Goal: Communication & Community: Answer question/provide support

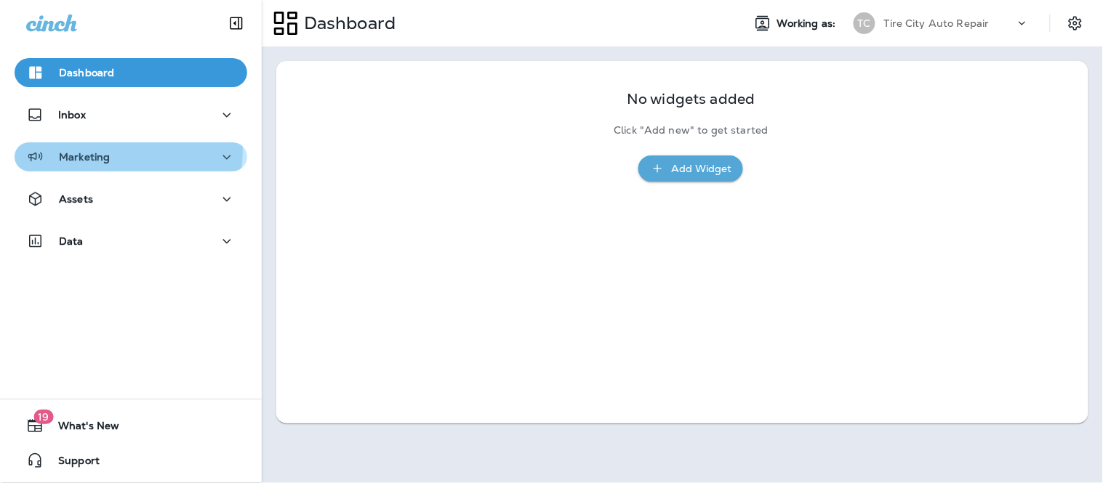
click at [127, 151] on div "Marketing" at bounding box center [130, 157] width 209 height 18
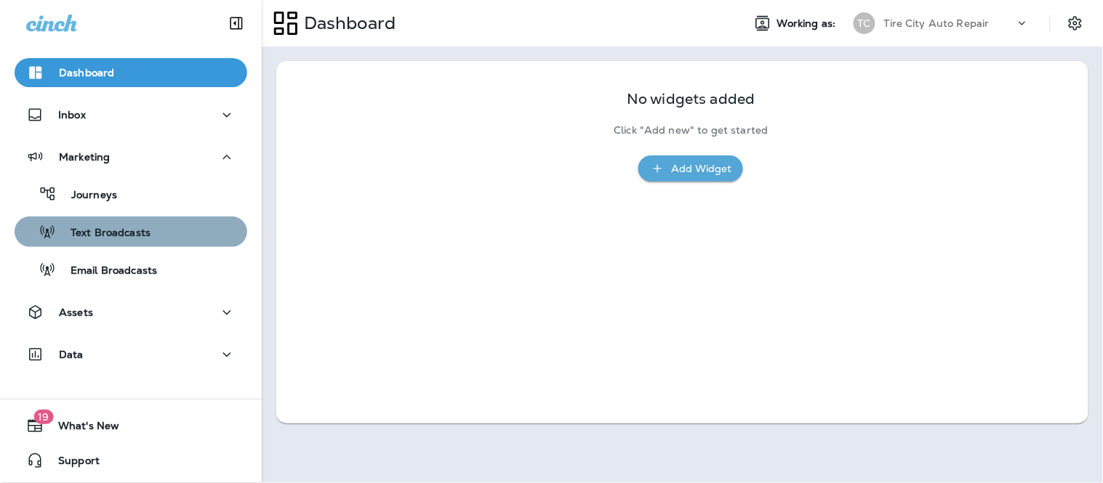
click at [153, 236] on div "Text Broadcasts" at bounding box center [130, 232] width 221 height 22
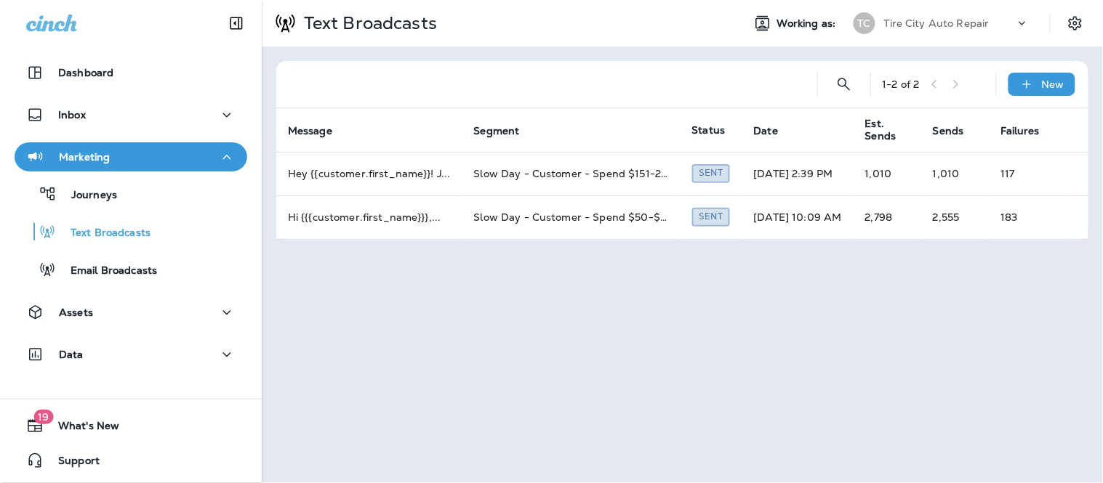
scroll to position [0, 20]
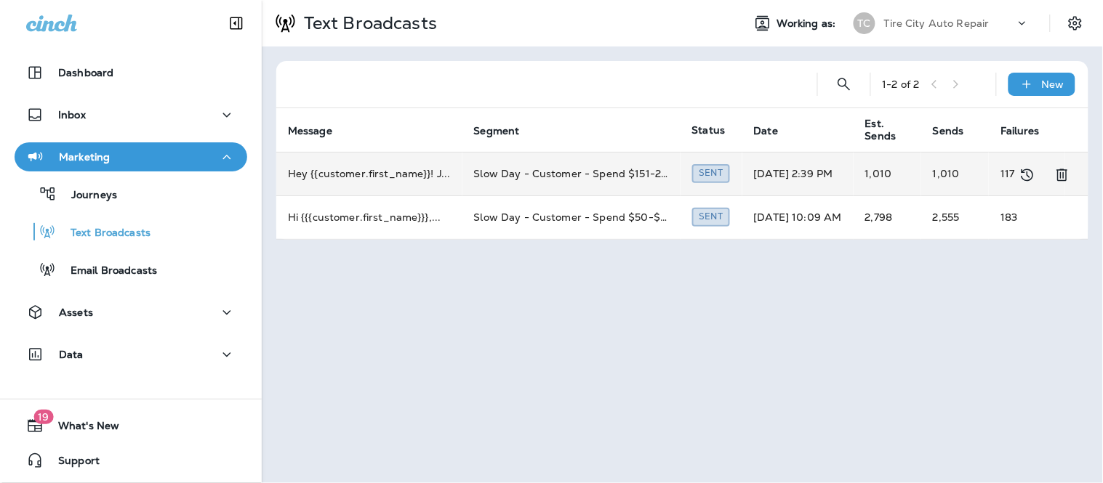
click at [914, 174] on td "1,010" at bounding box center [887, 174] width 68 height 44
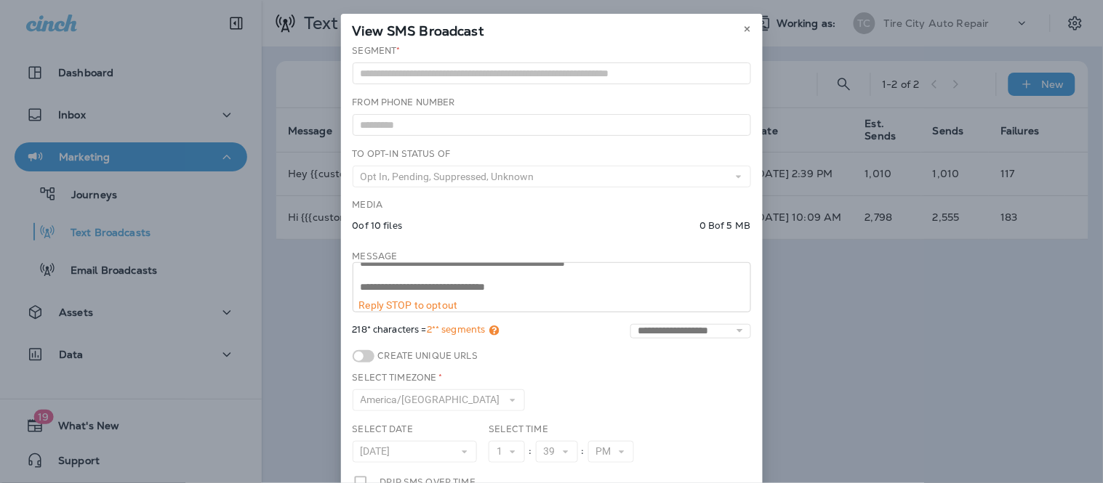
scroll to position [0, 0]
click at [743, 28] on icon at bounding box center [747, 29] width 9 height 9
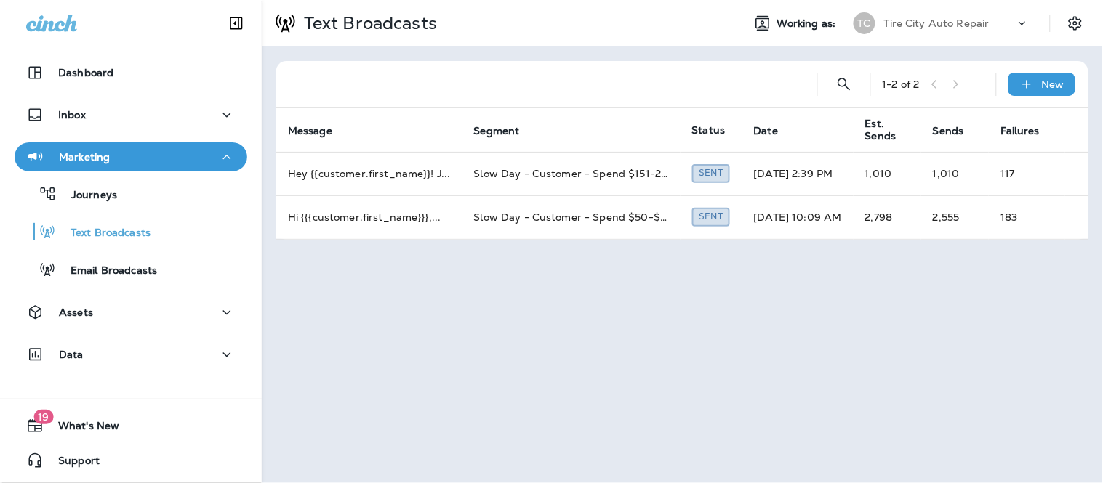
scroll to position [0, 20]
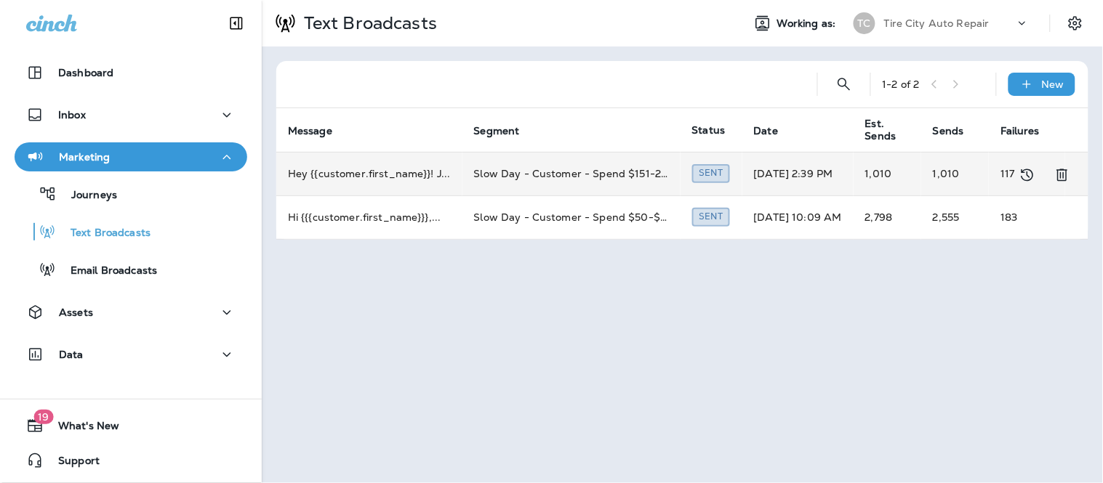
click at [858, 165] on td "1,010" at bounding box center [887, 174] width 68 height 44
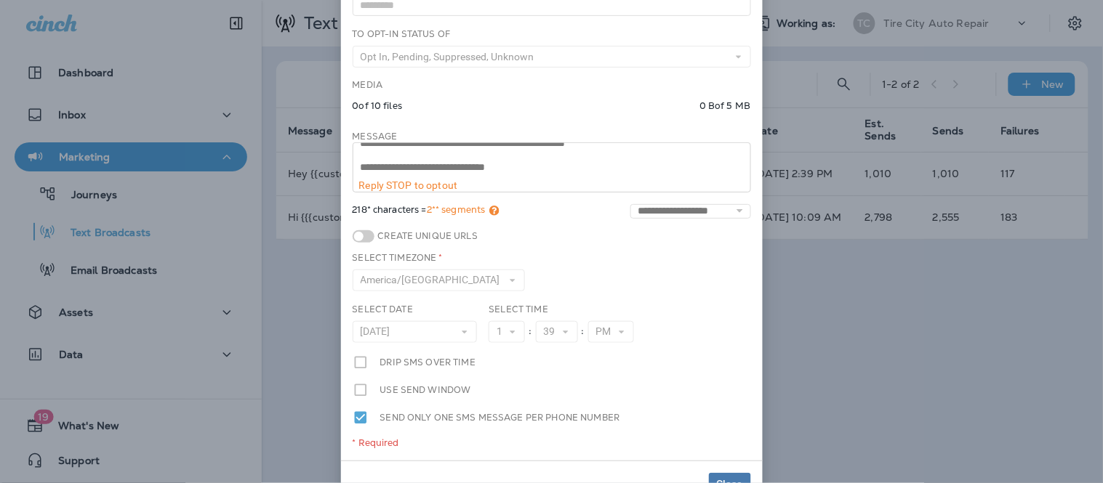
scroll to position [153, 0]
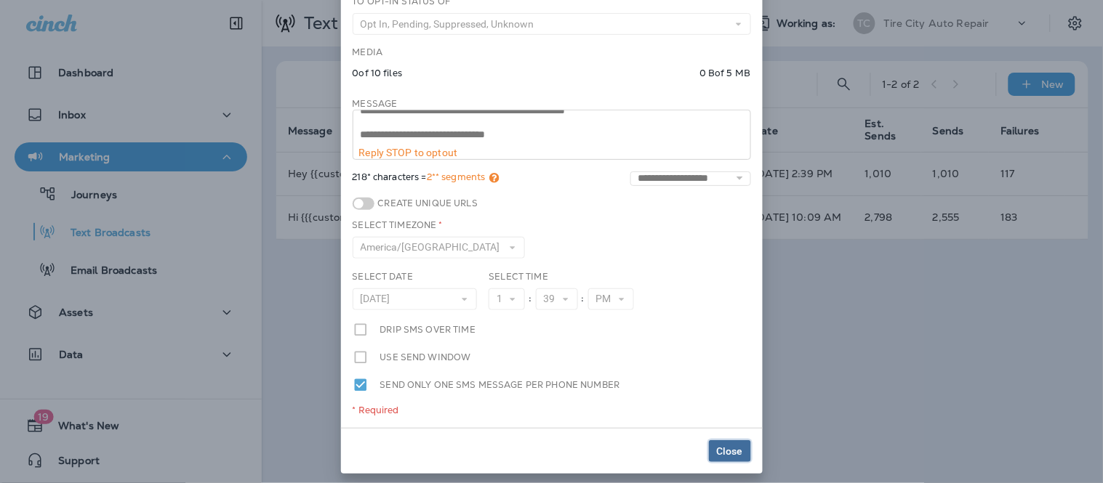
click at [717, 446] on span "Close" at bounding box center [730, 451] width 26 height 10
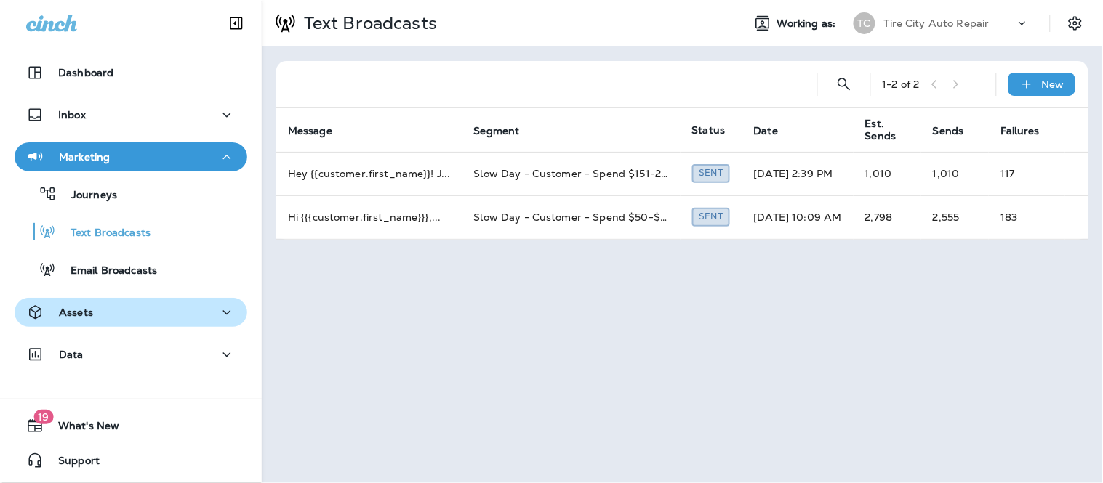
click at [84, 318] on div "Assets" at bounding box center [59, 313] width 67 height 18
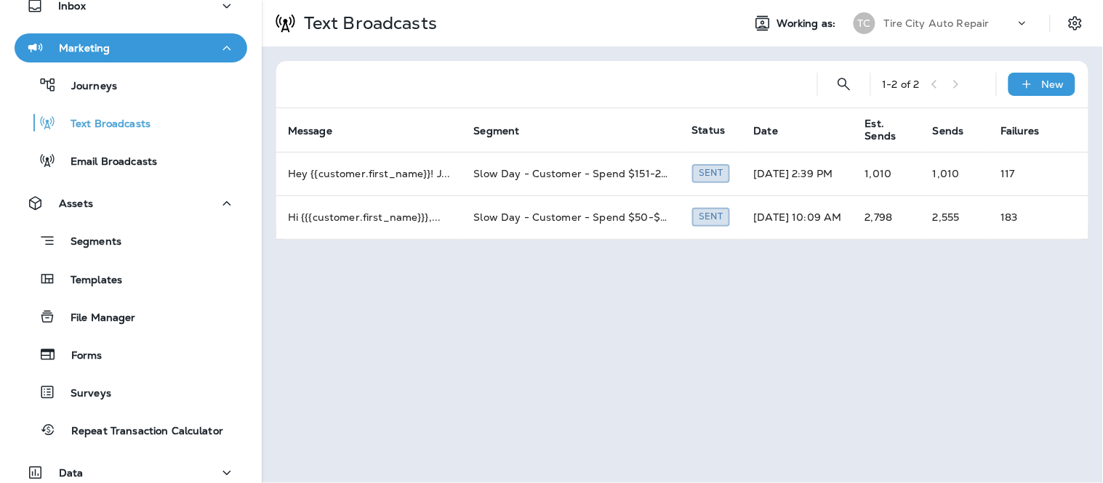
scroll to position [161, 0]
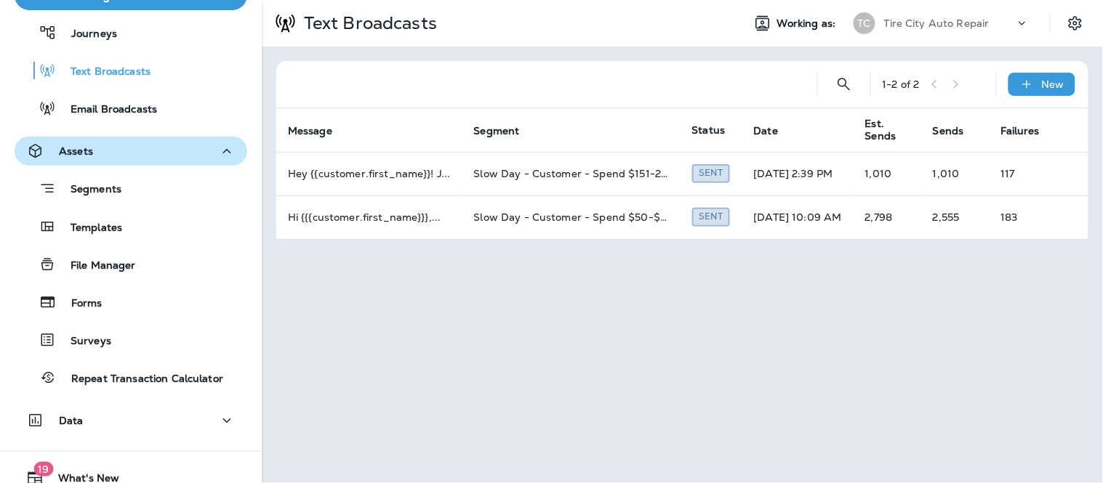
click at [226, 153] on icon "button" at bounding box center [226, 151] width 17 height 18
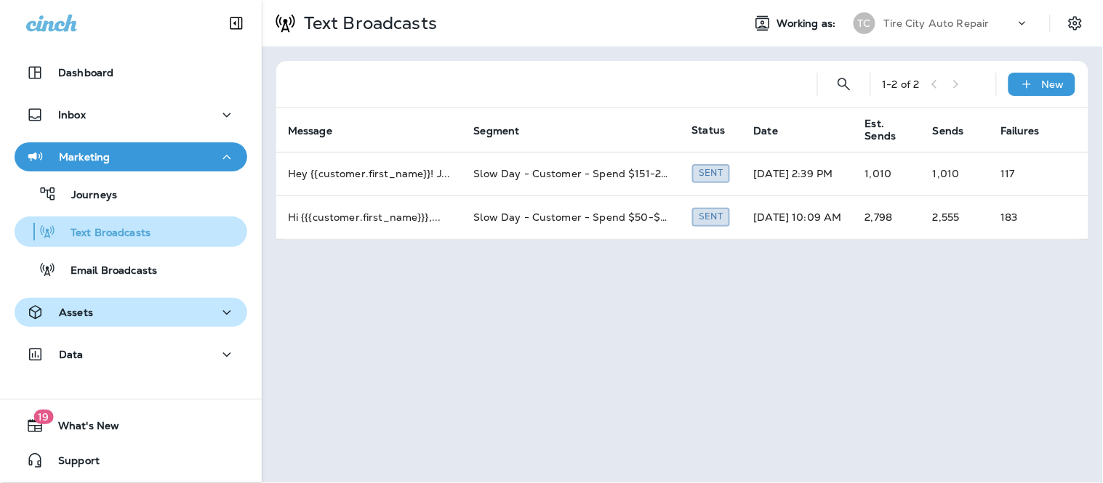
scroll to position [0, 0]
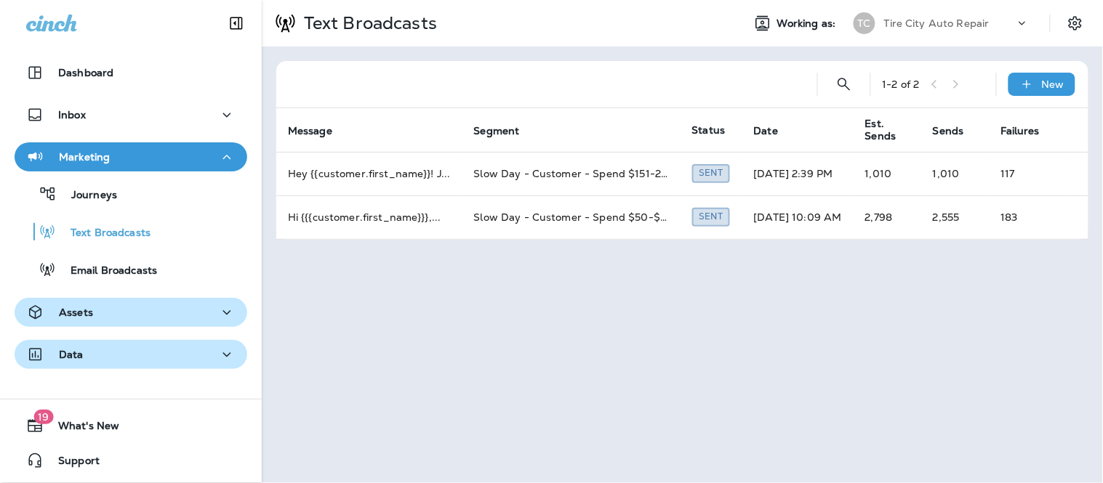
click at [190, 350] on div "Data" at bounding box center [130, 355] width 209 height 18
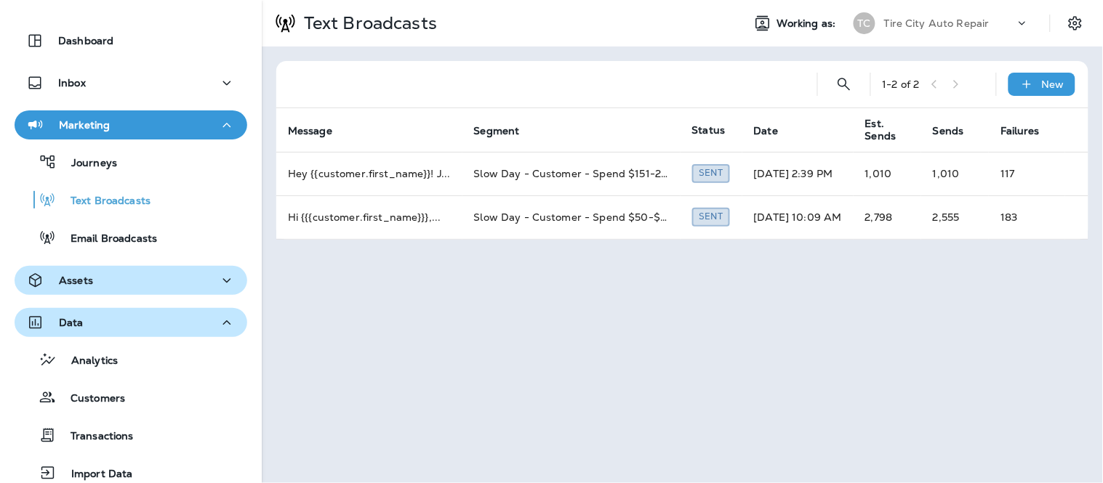
scroll to position [81, 0]
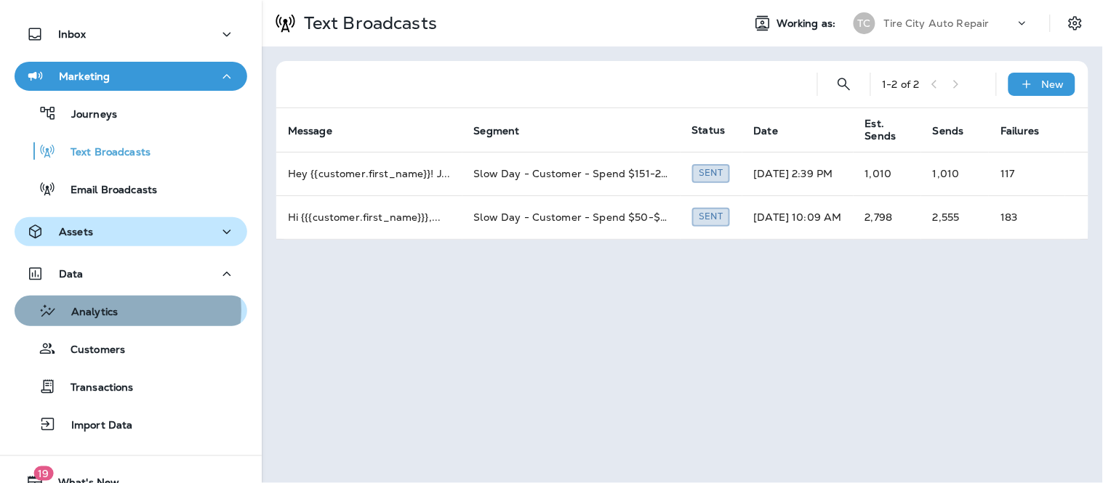
click at [126, 310] on div "Analytics" at bounding box center [130, 311] width 221 height 22
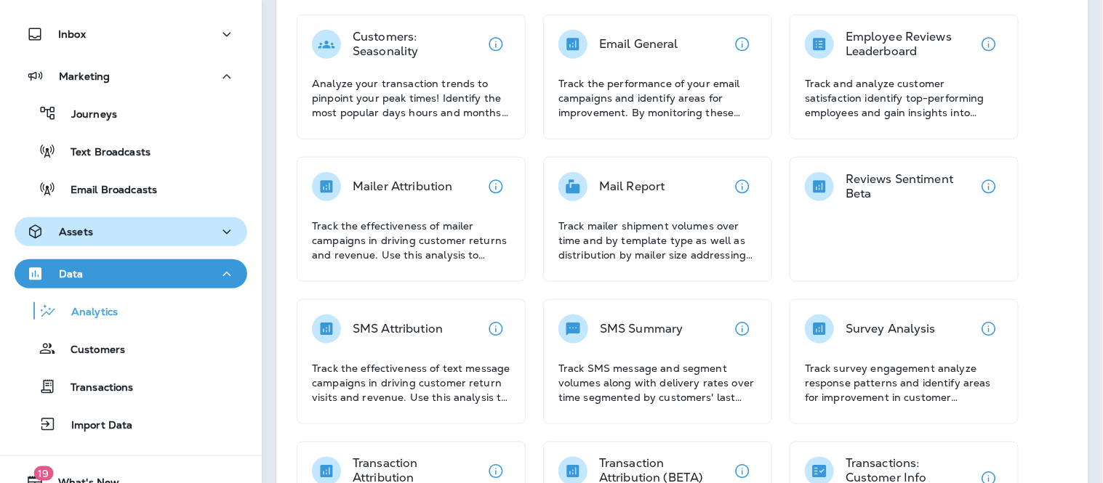
scroll to position [323, 0]
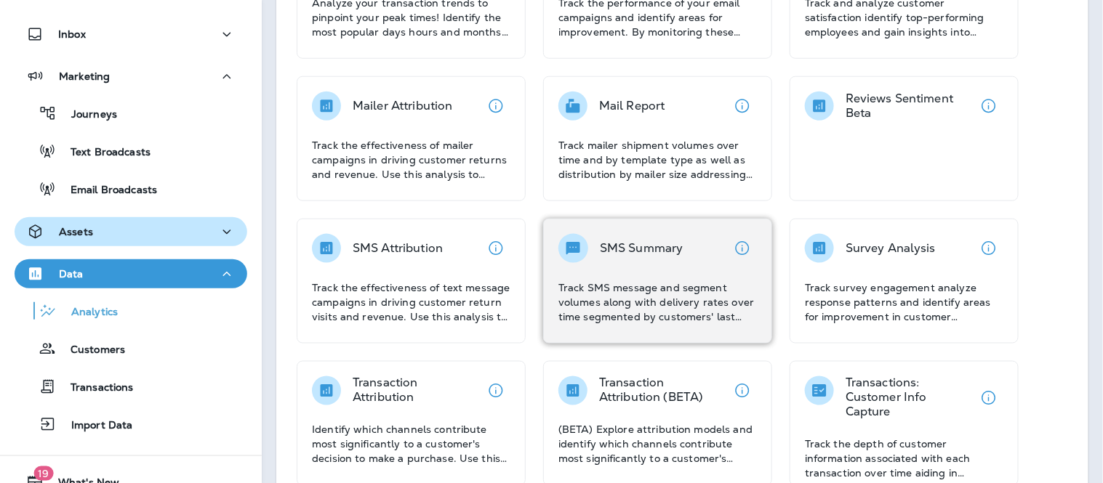
click at [611, 263] on div "SMS Summary Track SMS message and segment volumes along with delivery rates ove…" at bounding box center [657, 279] width 198 height 90
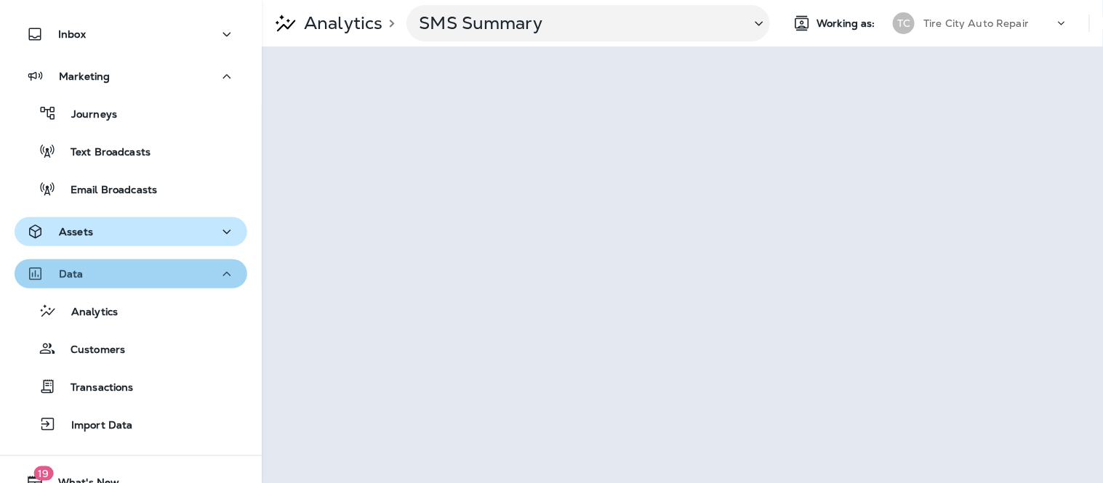
click at [207, 271] on div "Data" at bounding box center [130, 274] width 209 height 18
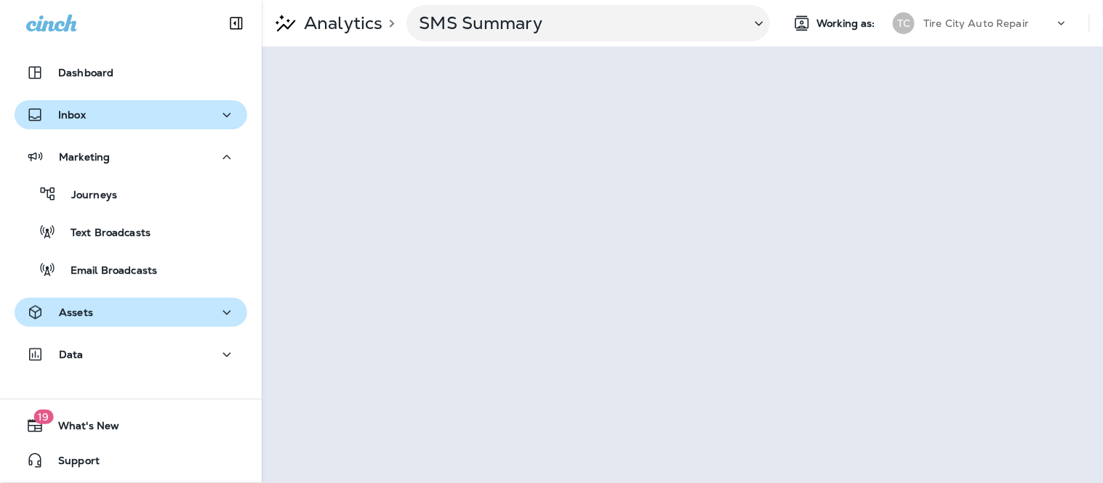
click at [177, 121] on div "Inbox" at bounding box center [130, 115] width 209 height 18
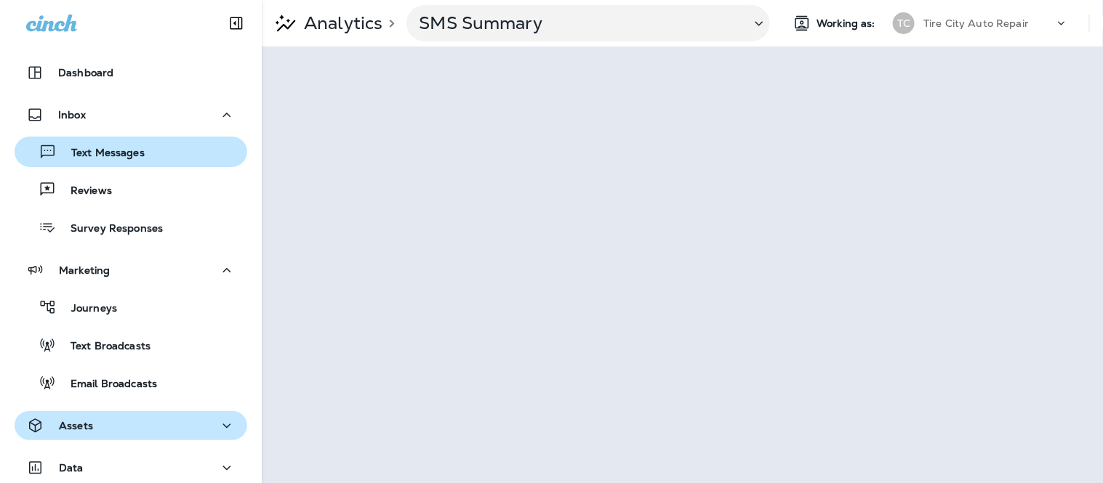
click at [156, 148] on div "Text Messages" at bounding box center [130, 152] width 221 height 22
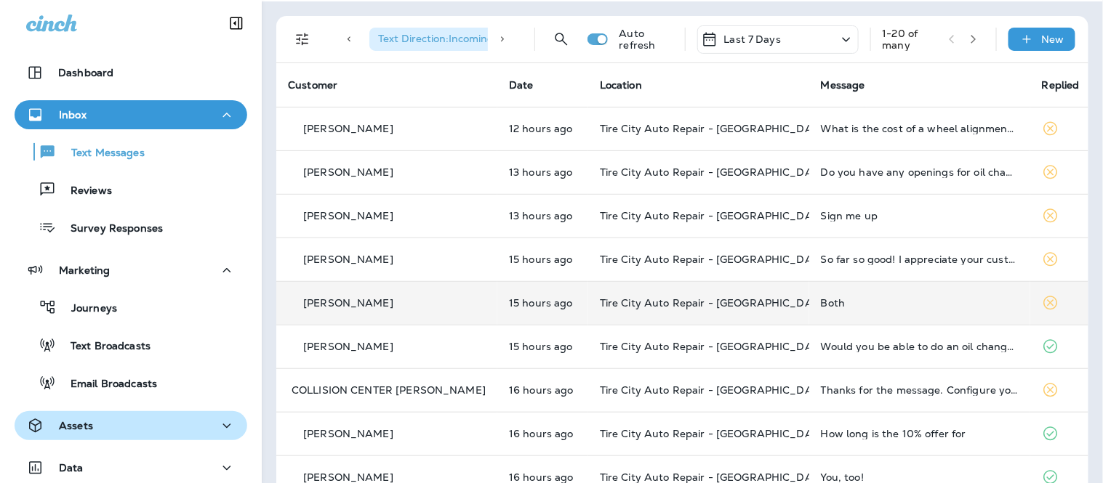
scroll to position [81, 0]
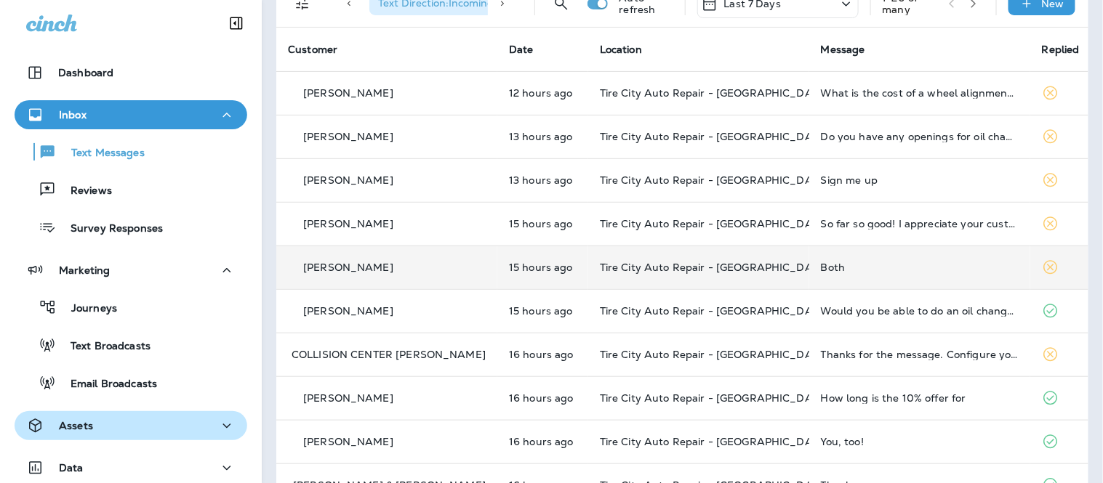
click at [465, 265] on div "[PERSON_NAME]" at bounding box center [387, 267] width 198 height 15
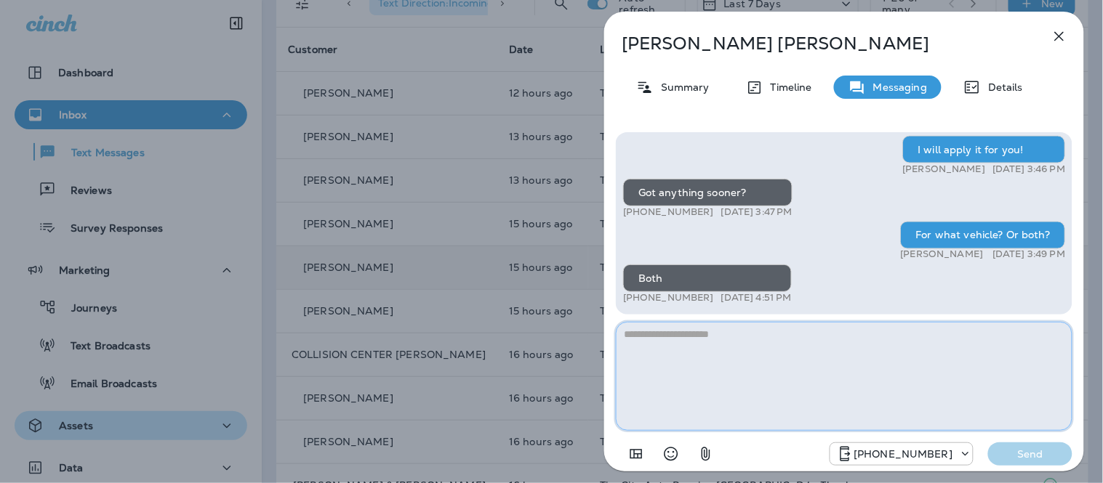
click at [732, 392] on textarea at bounding box center [844, 376] width 456 height 109
drag, startPoint x: 914, startPoint y: 350, endPoint x: 606, endPoint y: 338, distance: 308.4
click at [606, 338] on div "Hey Alex, this is George Kirchmeier from Tire City Tire Pros - Charlotte. We wa…" at bounding box center [844, 301] width 480 height 360
drag, startPoint x: 775, startPoint y: 353, endPoint x: 489, endPoint y: 358, distance: 286.4
click at [489, 358] on div "Alex Gonzales Summary Timeline Messaging Details Hey Alex, this is George Kirch…" at bounding box center [551, 241] width 1103 height 483
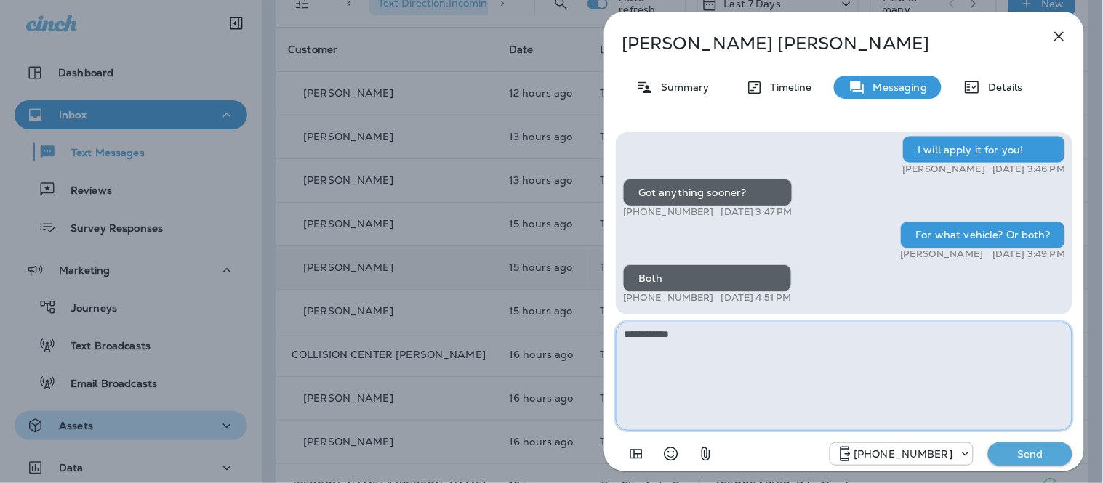
click at [730, 356] on textarea "**********" at bounding box center [844, 376] width 456 height 109
drag, startPoint x: 840, startPoint y: 338, endPoint x: 816, endPoint y: 334, distance: 24.3
click at [816, 334] on textarea "**********" at bounding box center [844, 376] width 456 height 109
click at [687, 336] on textarea "**********" at bounding box center [844, 376] width 456 height 109
click at [855, 344] on textarea "**********" at bounding box center [844, 376] width 456 height 109
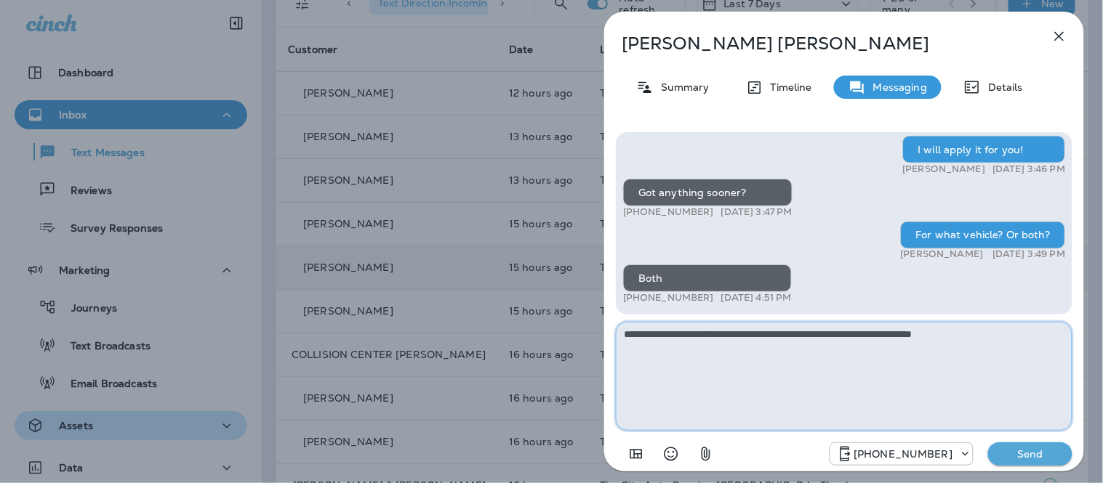
type textarea "**********"
click at [1037, 454] on p "Send" at bounding box center [1029, 454] width 61 height 13
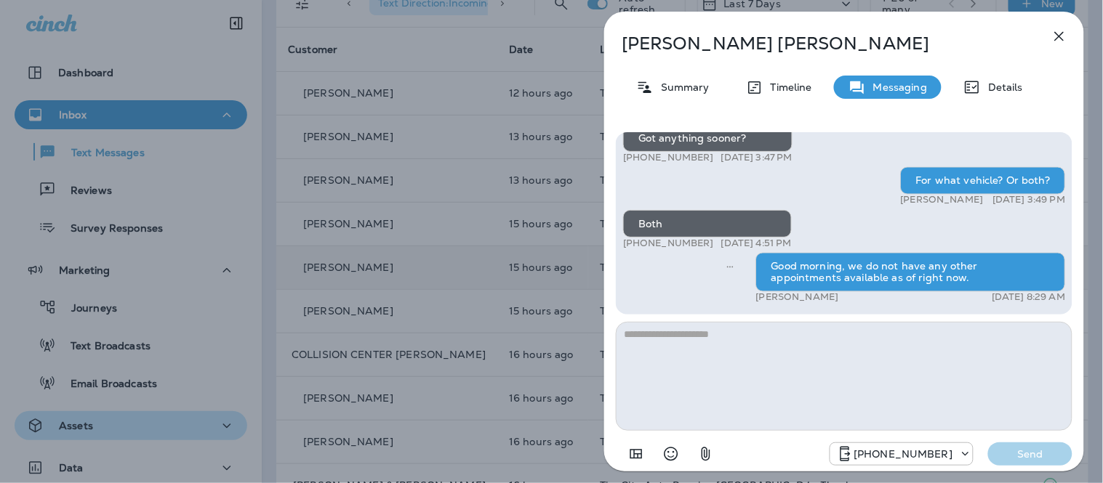
click at [1059, 40] on icon "button" at bounding box center [1058, 36] width 17 height 17
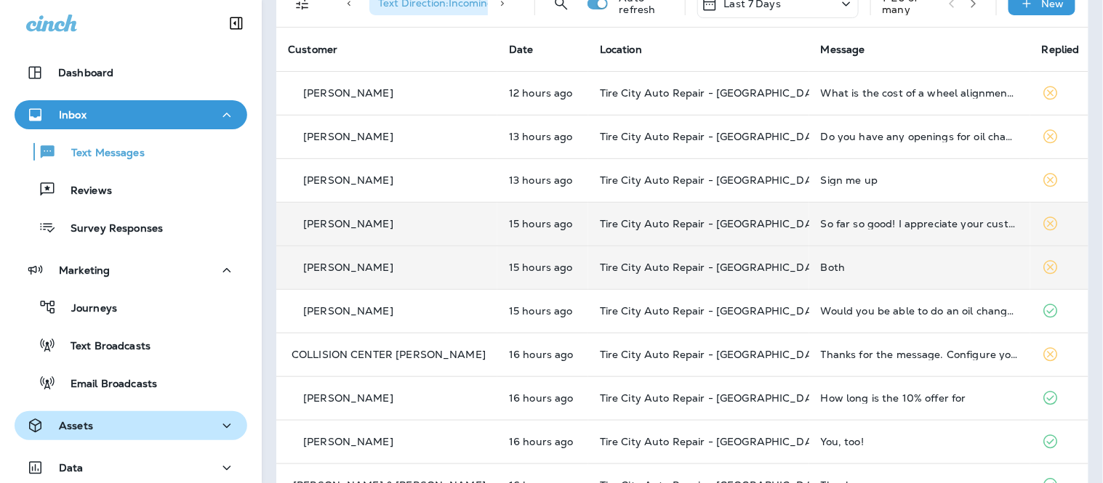
click at [899, 233] on td "So far so good! I appreciate your customer service. Very professional and frien…" at bounding box center [919, 224] width 221 height 44
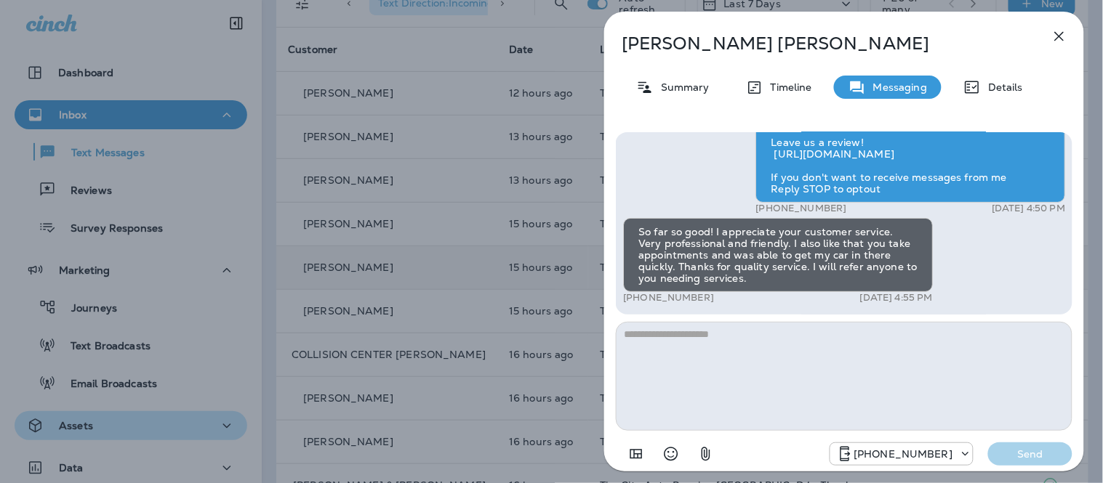
click at [877, 332] on textarea at bounding box center [844, 376] width 456 height 109
click at [626, 333] on textarea "**********" at bounding box center [844, 376] width 456 height 109
click at [759, 329] on textarea "**********" at bounding box center [844, 376] width 456 height 109
type textarea "**********"
click at [1038, 449] on p "Send" at bounding box center [1029, 454] width 61 height 13
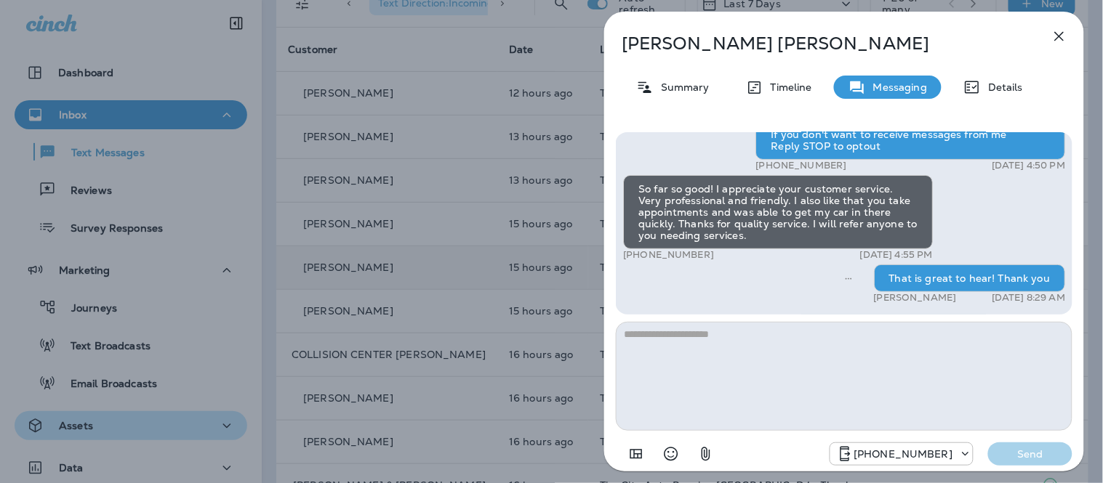
click at [1065, 41] on icon "button" at bounding box center [1058, 36] width 17 height 17
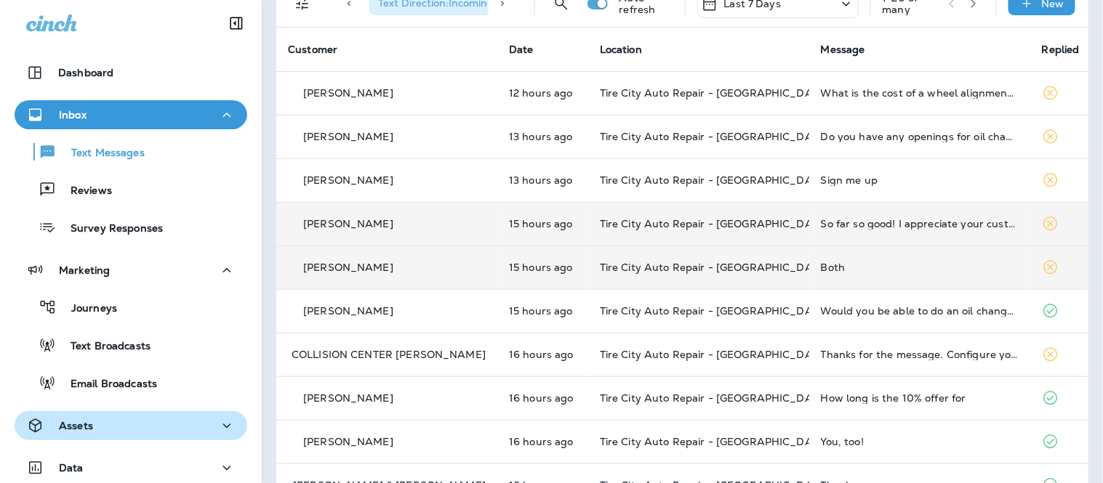
click at [767, 214] on td "Tire City Auto Repair - [GEOGRAPHIC_DATA]" at bounding box center [698, 224] width 221 height 44
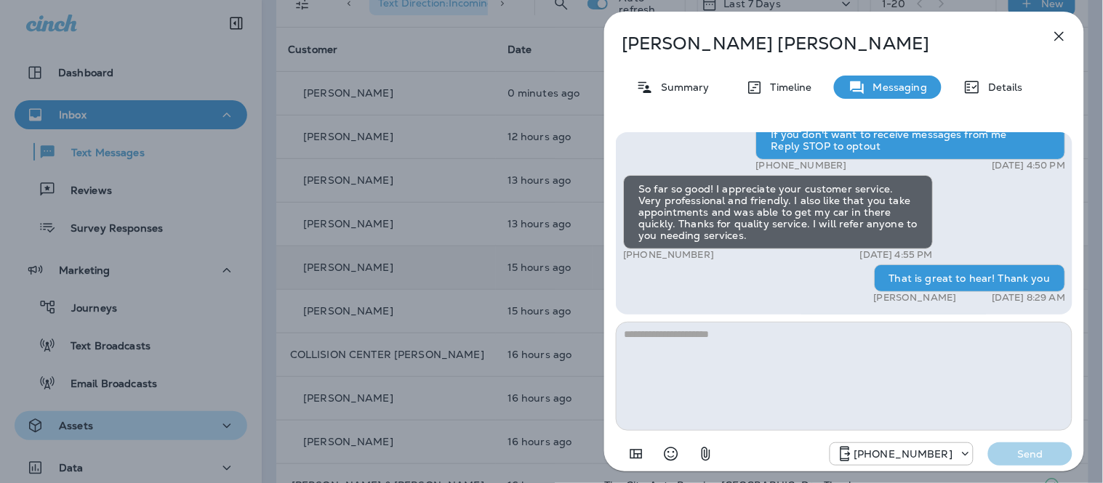
click at [1063, 36] on icon "button" at bounding box center [1058, 36] width 17 height 17
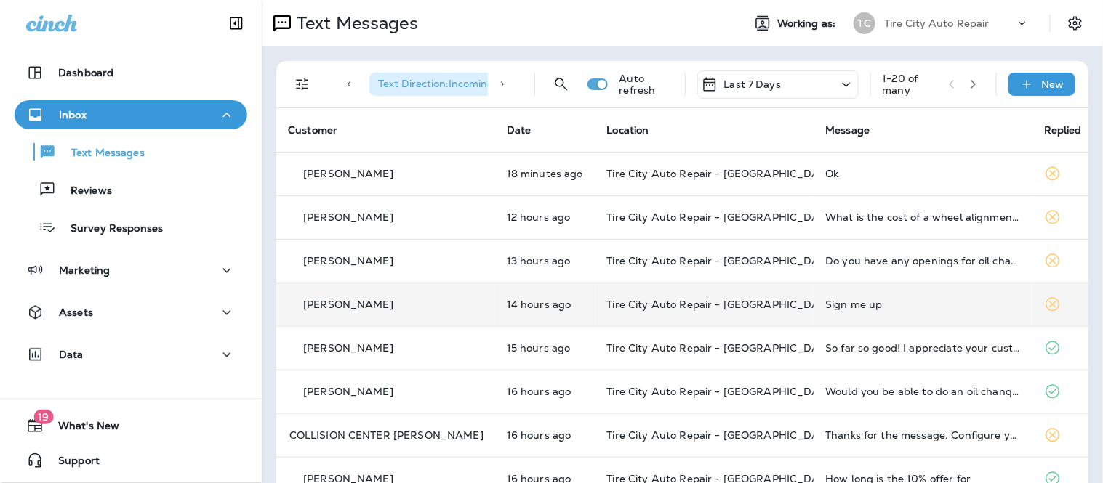
click at [885, 306] on div "Sign me up" at bounding box center [923, 305] width 196 height 12
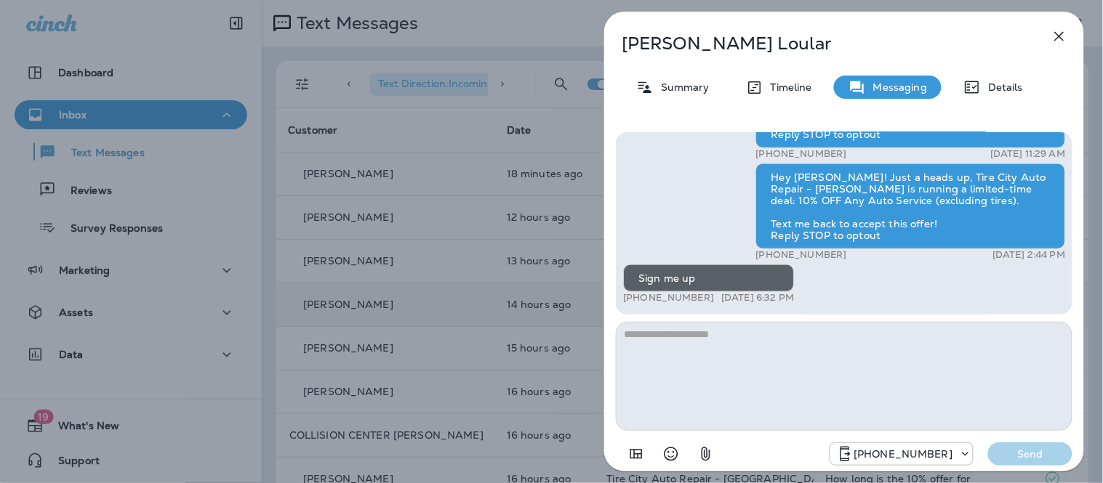
scroll to position [1, 0]
click at [747, 351] on textarea at bounding box center [844, 376] width 456 height 109
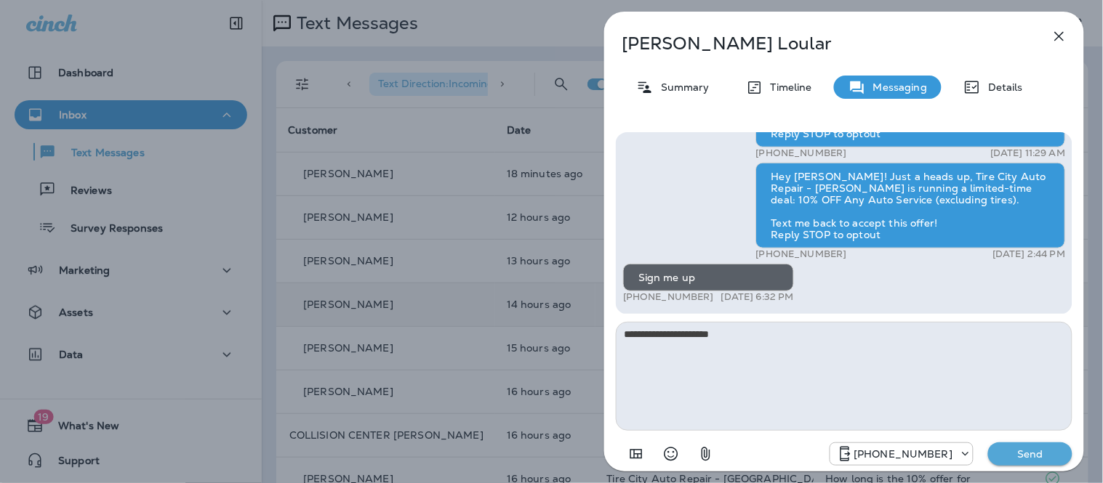
click at [666, 340] on textarea "**********" at bounding box center [844, 376] width 456 height 109
drag, startPoint x: 669, startPoint y: 334, endPoint x: 682, endPoint y: 330, distance: 13.8
click at [688, 331] on textarea "**********" at bounding box center [844, 376] width 456 height 109
click at [839, 342] on textarea "**********" at bounding box center [844, 376] width 456 height 109
click at [948, 362] on textarea "**********" at bounding box center [844, 376] width 456 height 109
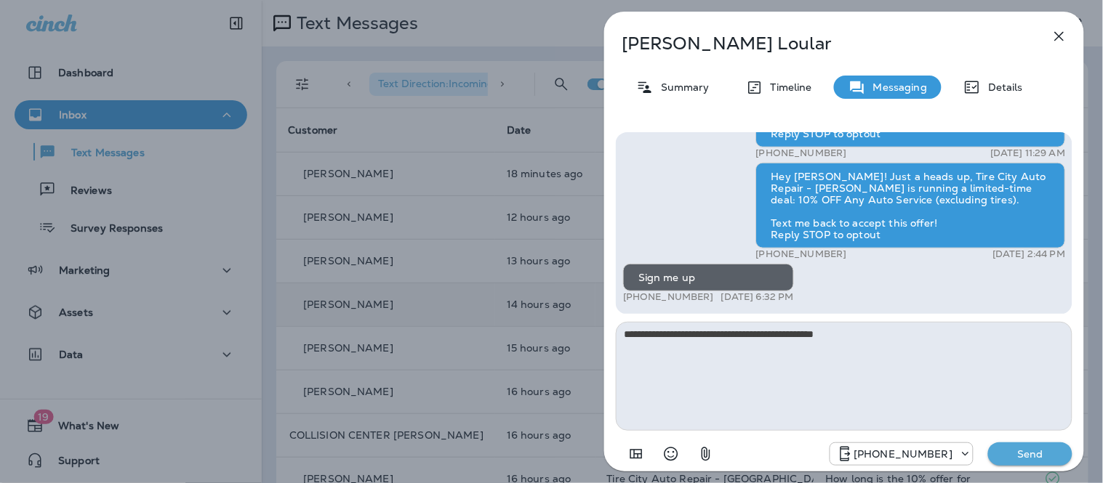
type textarea "**********"
click at [1036, 445] on button "Send" at bounding box center [1030, 454] width 84 height 23
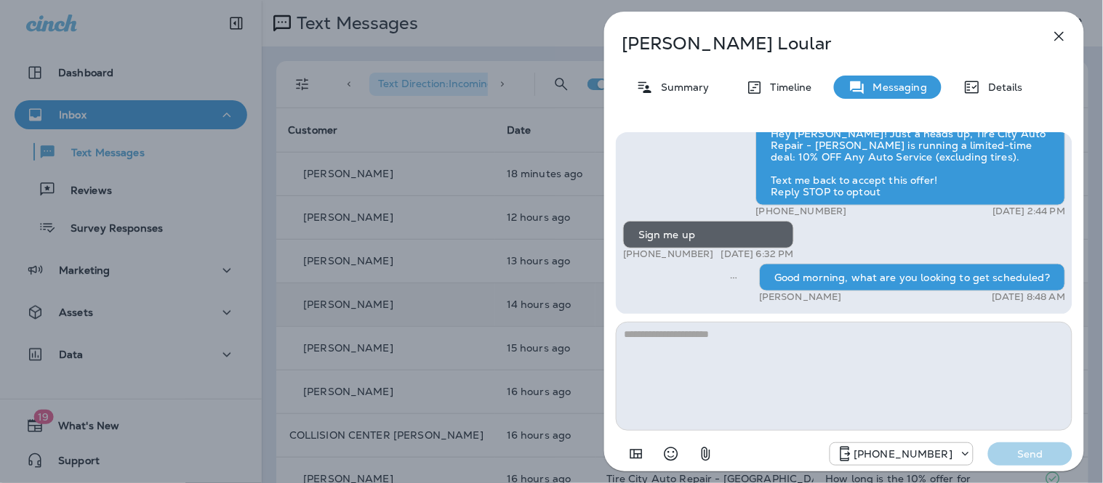
click at [1061, 28] on icon "button" at bounding box center [1058, 36] width 17 height 17
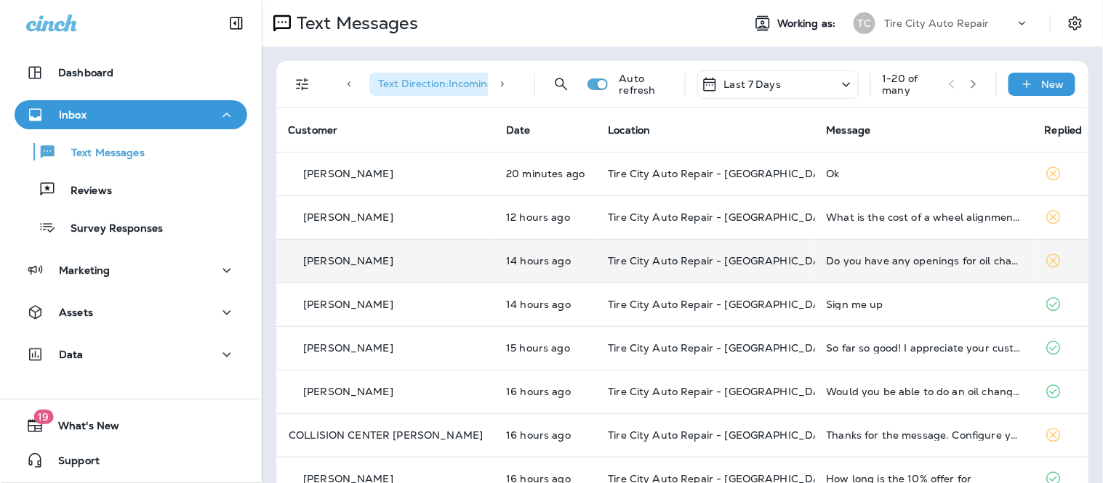
click at [680, 239] on td "Tire City Auto Repair - [GEOGRAPHIC_DATA]" at bounding box center [705, 261] width 218 height 44
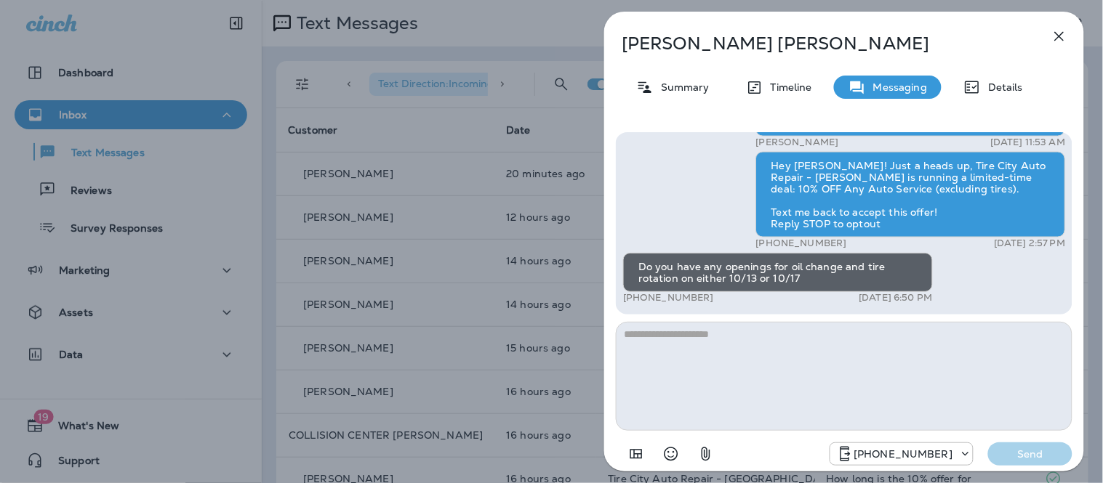
click at [731, 337] on textarea at bounding box center [844, 376] width 456 height 109
click at [700, 366] on textarea at bounding box center [844, 376] width 456 height 109
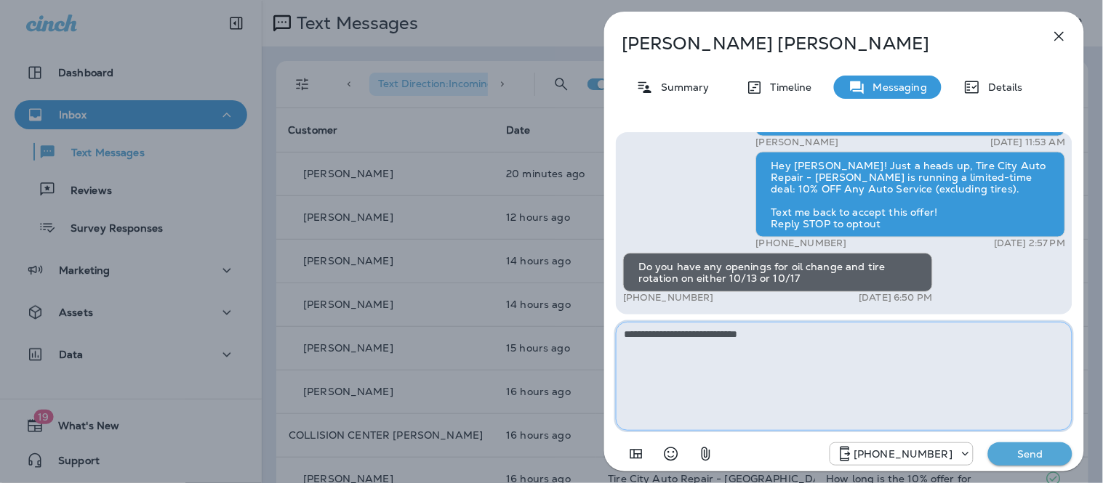
type textarea "**********"
click at [1063, 459] on button "Send" at bounding box center [1030, 454] width 84 height 23
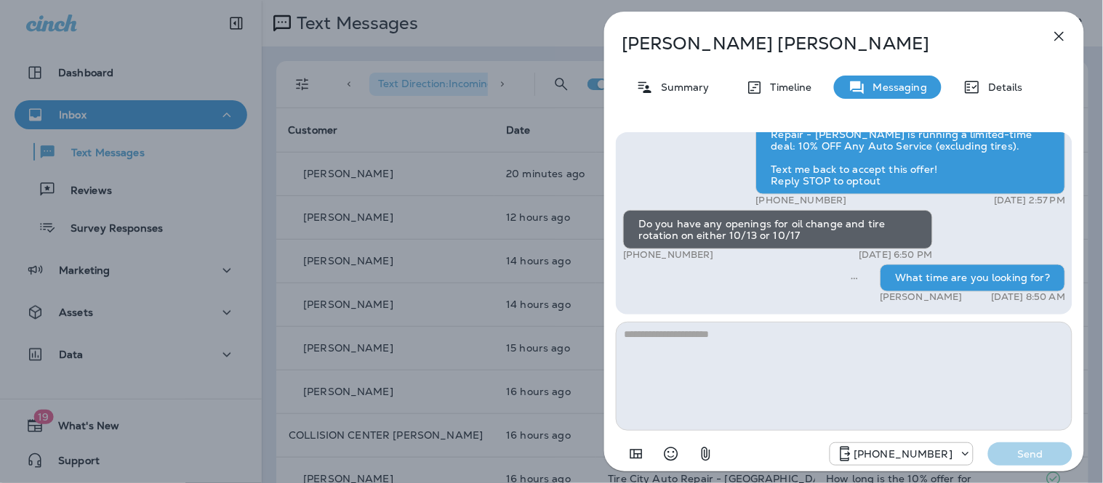
click at [1060, 32] on icon "button" at bounding box center [1058, 36] width 17 height 17
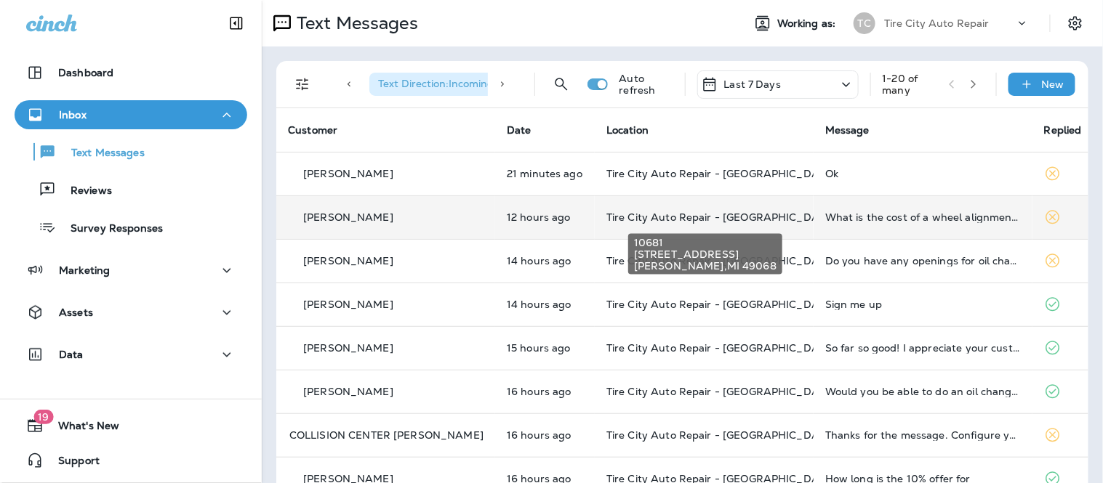
click at [710, 213] on span "Tire City Auto Repair - [GEOGRAPHIC_DATA]" at bounding box center [721, 217] width 230 height 13
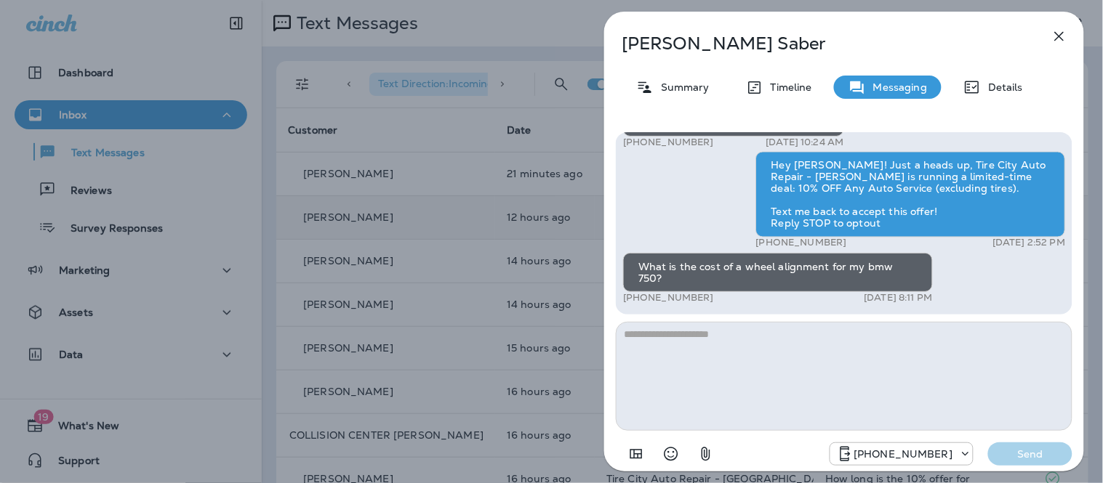
click at [733, 336] on textarea at bounding box center [844, 376] width 456 height 109
type textarea "*"
click at [736, 329] on textarea "**********" at bounding box center [844, 376] width 456 height 109
type textarea "**********"
click at [1028, 445] on button "Send" at bounding box center [1030, 454] width 84 height 23
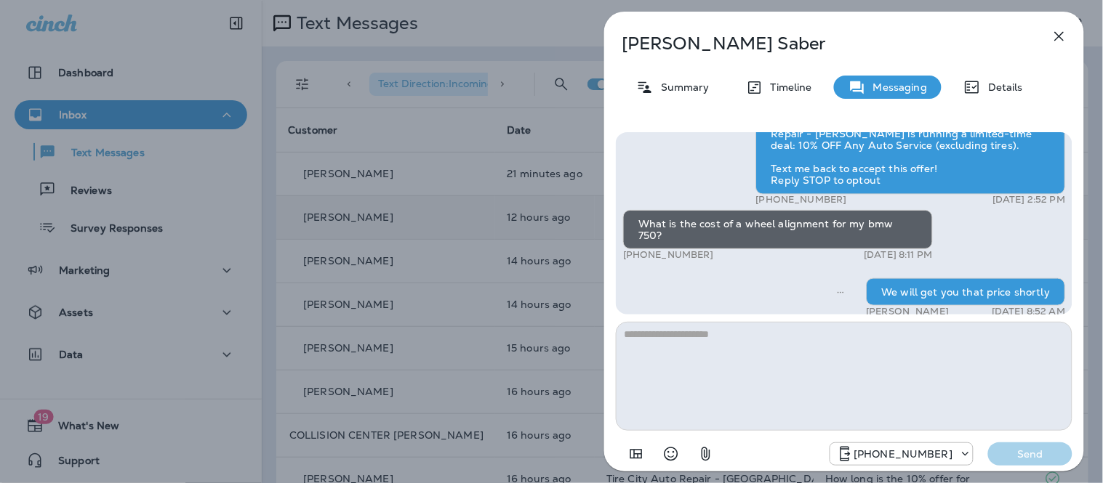
click at [1060, 32] on icon "button" at bounding box center [1058, 36] width 17 height 17
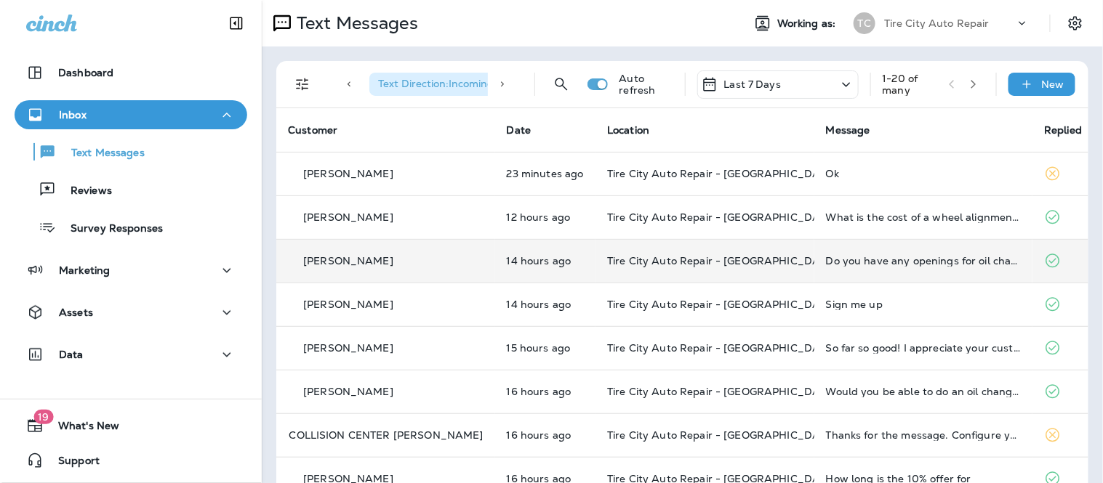
scroll to position [81, 0]
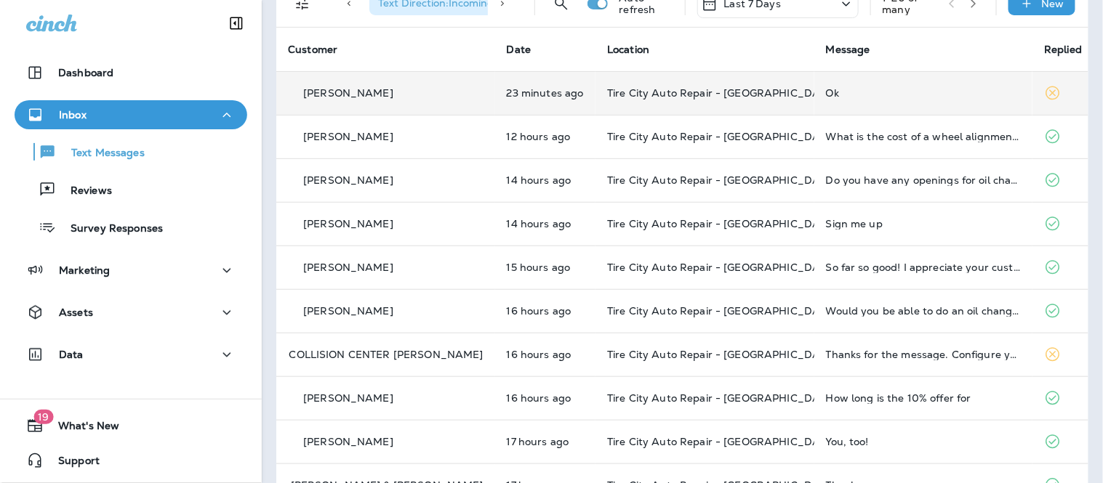
click at [866, 95] on div "Ok" at bounding box center [924, 93] width 196 height 12
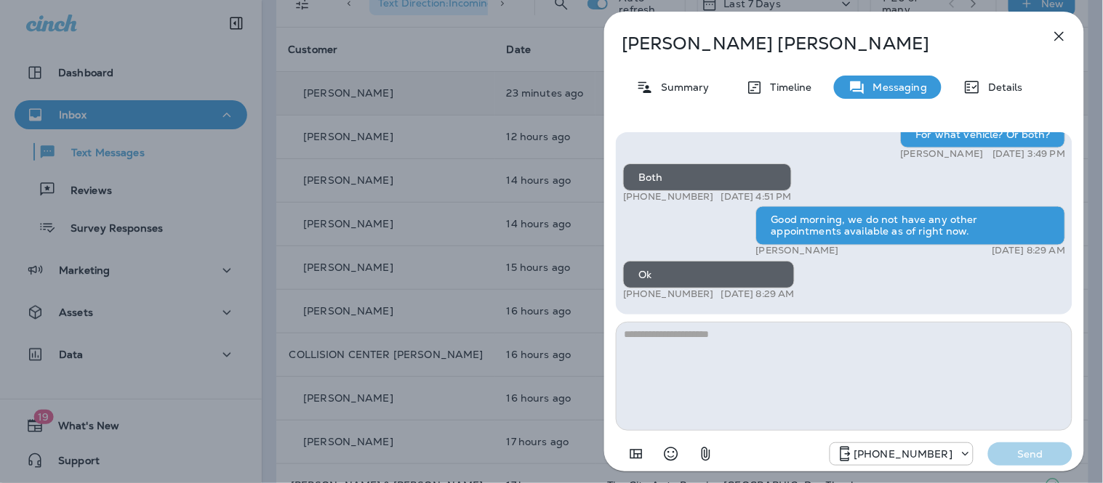
click at [694, 368] on textarea at bounding box center [844, 376] width 456 height 109
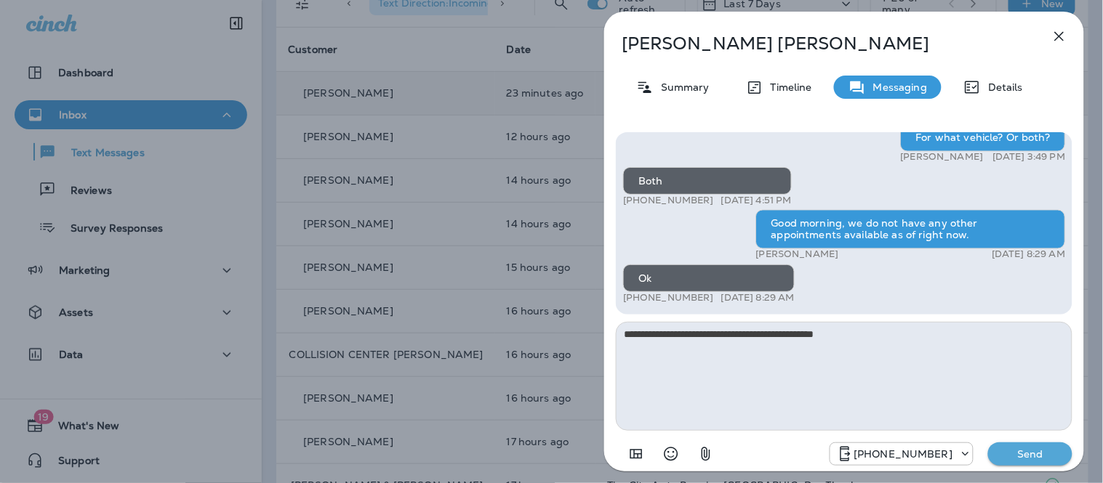
type textarea "**********"
click at [1025, 452] on p "Send" at bounding box center [1029, 454] width 61 height 13
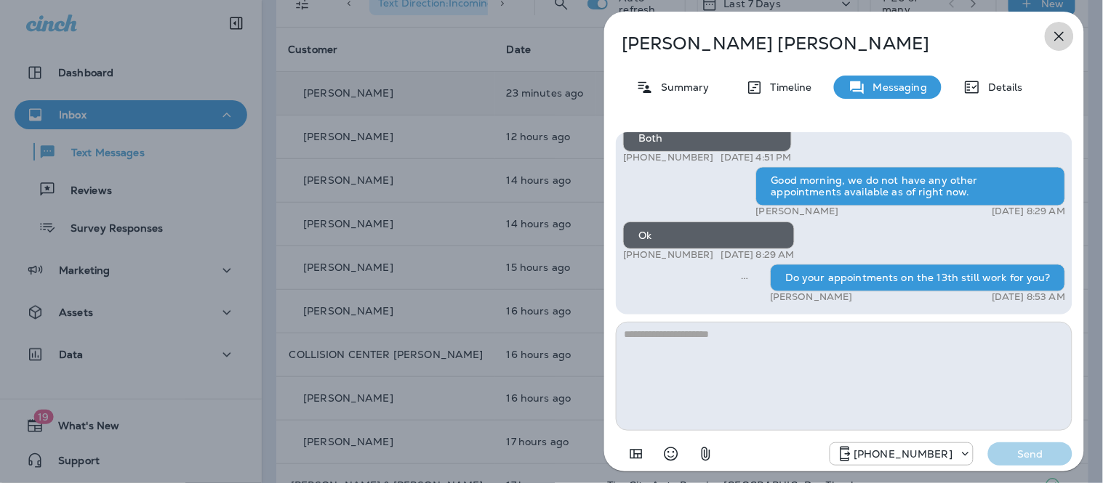
click at [1057, 39] on icon "button" at bounding box center [1058, 36] width 17 height 17
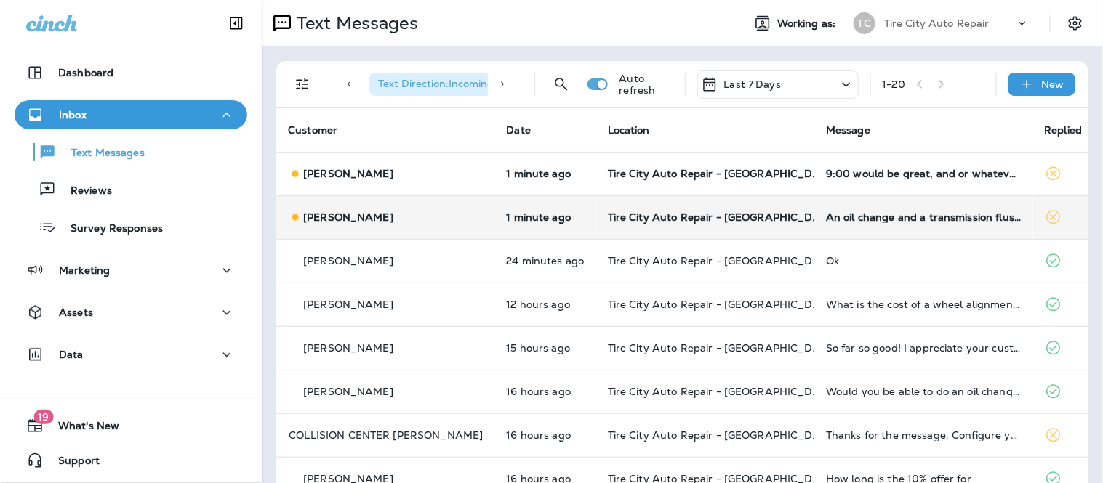
click at [904, 225] on td "An oil change and a transmission flush for started but im pretty sure i need so…" at bounding box center [923, 218] width 218 height 44
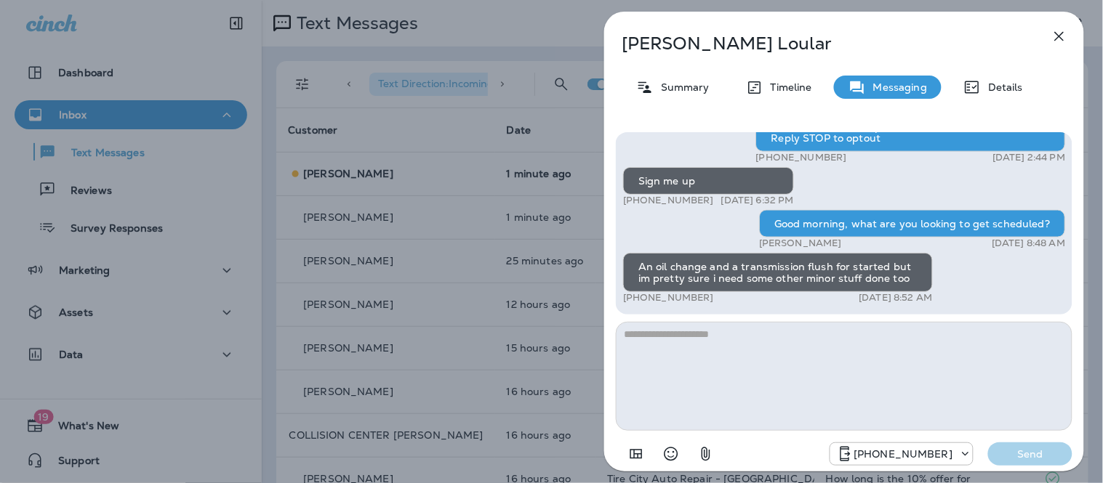
click at [1054, 32] on icon "button" at bounding box center [1058, 36] width 17 height 17
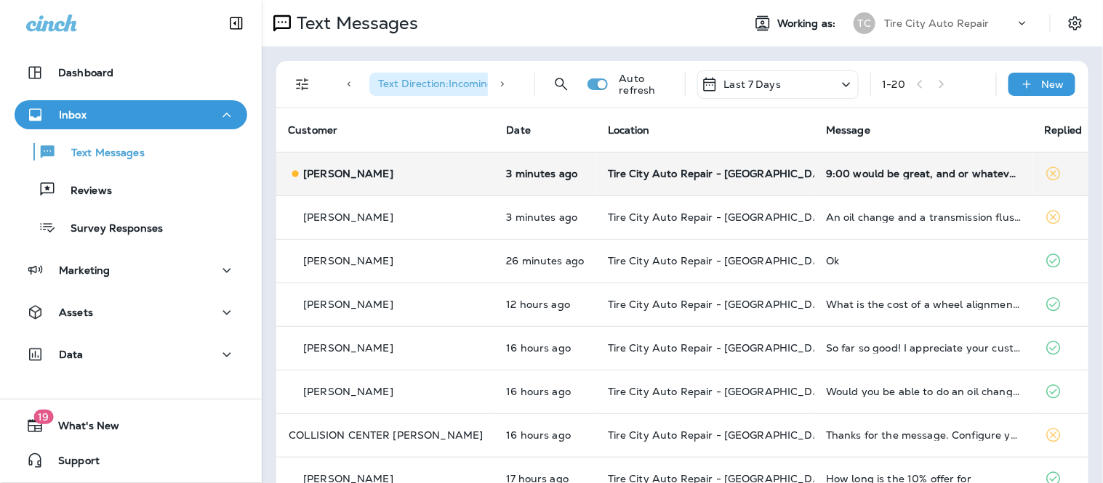
click at [868, 168] on div "9:00 would be great, and or whatever you happen to have" at bounding box center [923, 174] width 195 height 12
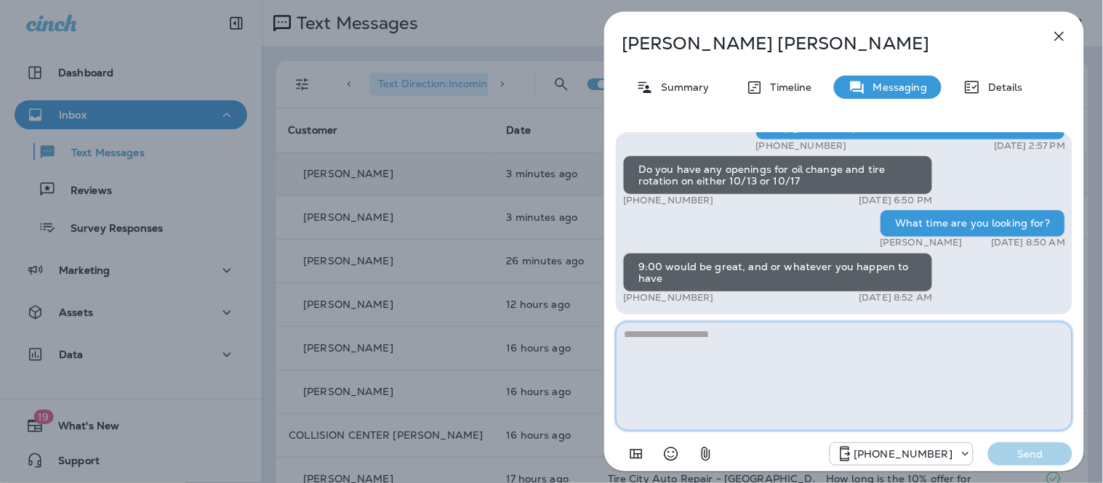
click at [696, 347] on textarea at bounding box center [844, 376] width 456 height 109
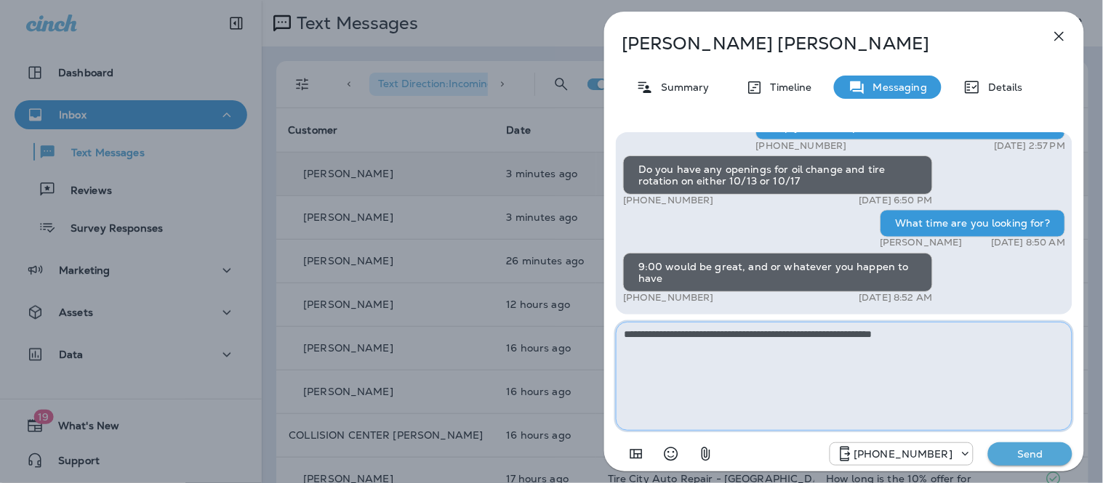
type textarea "**********"
click at [1023, 455] on p "Send" at bounding box center [1029, 454] width 61 height 13
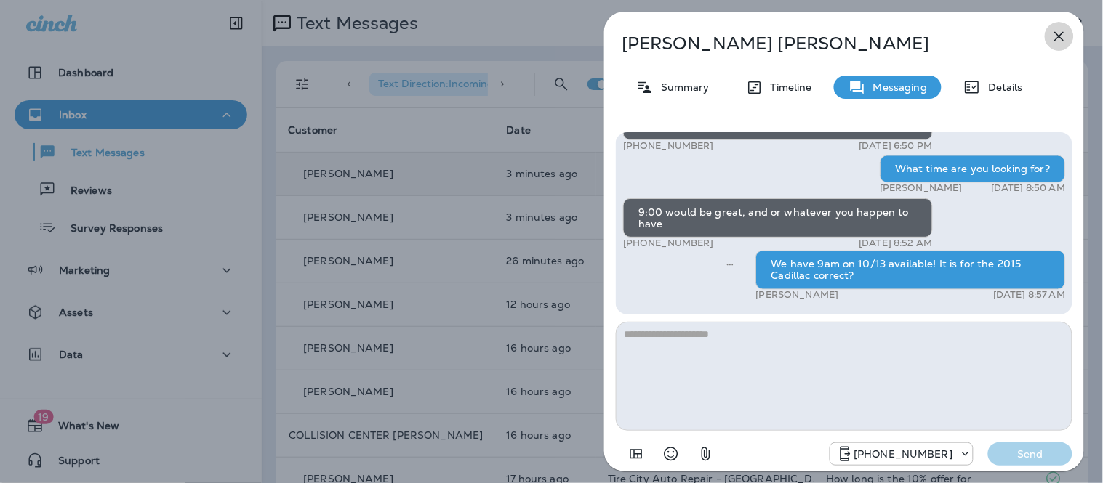
click at [1055, 26] on button "button" at bounding box center [1058, 36] width 29 height 29
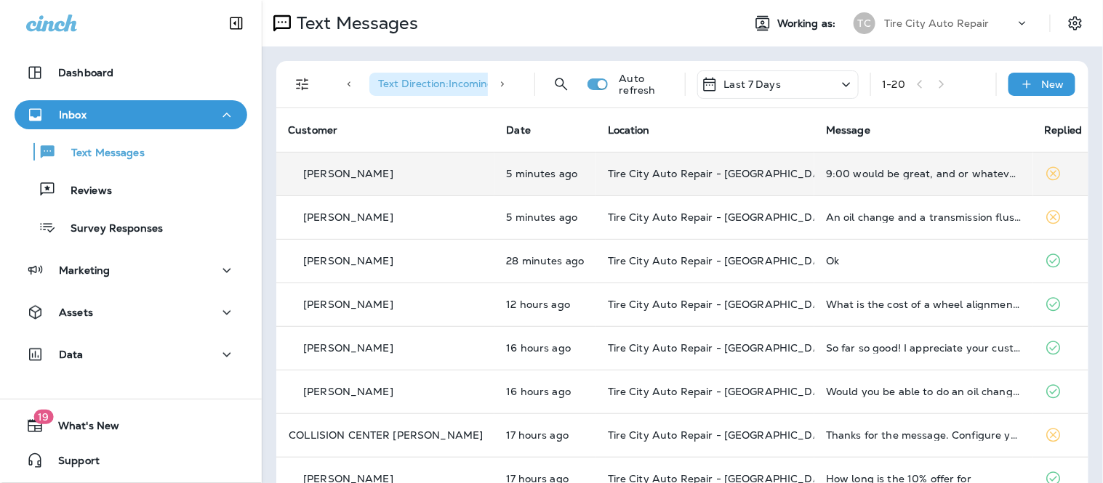
click at [620, 182] on td "Tire City Auto Repair - [GEOGRAPHIC_DATA]" at bounding box center [705, 174] width 218 height 44
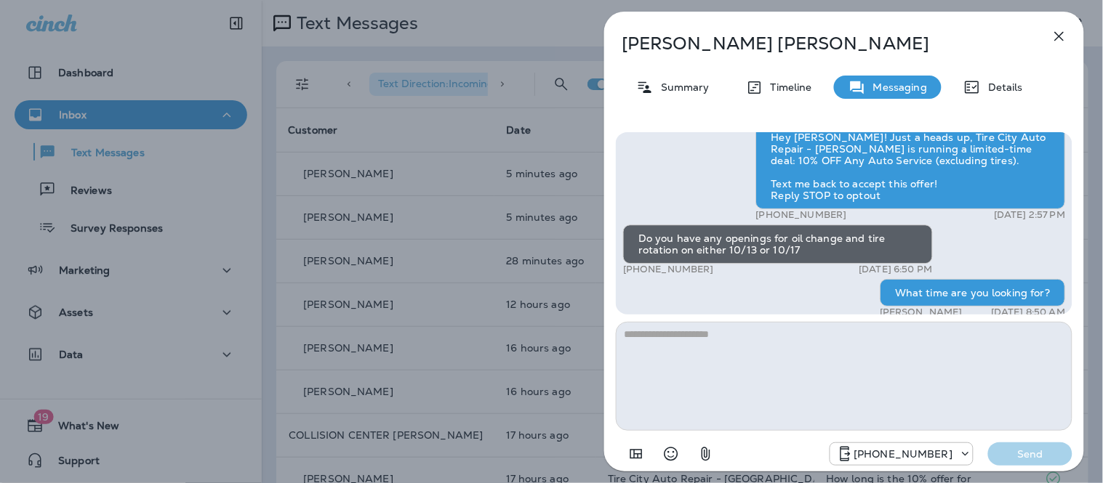
scroll to position [-161, 0]
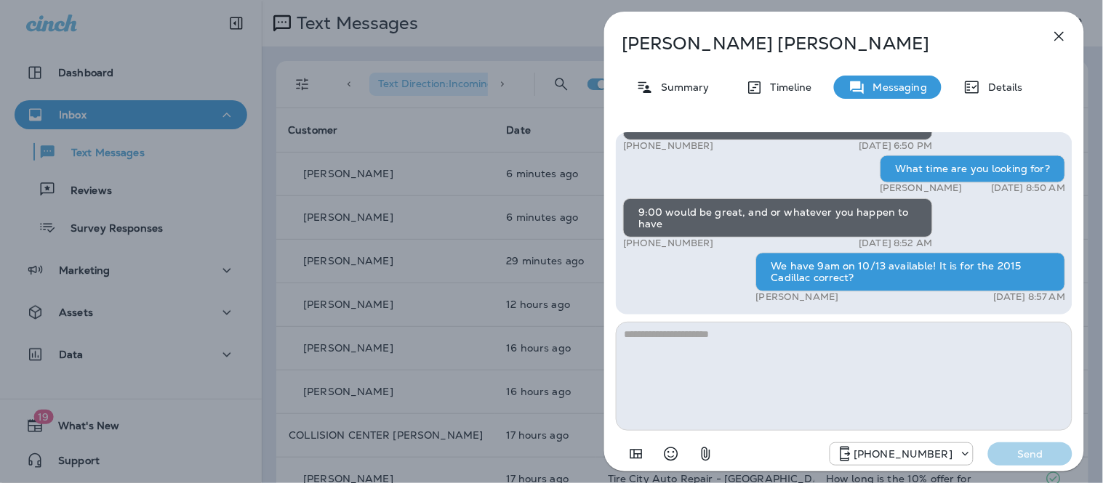
click at [804, 352] on textarea at bounding box center [844, 376] width 456 height 109
click at [1059, 31] on icon "button" at bounding box center [1058, 36] width 17 height 17
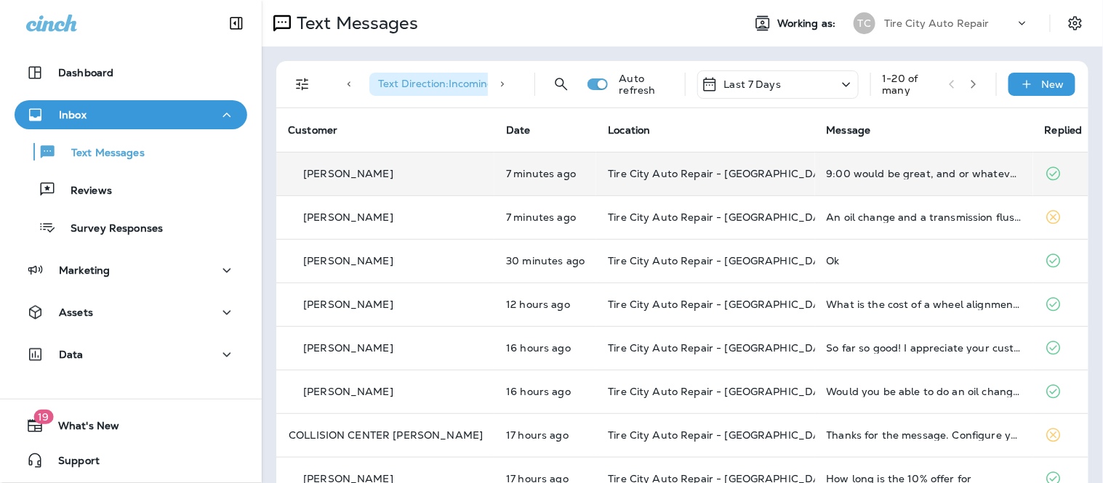
click at [395, 172] on div "[PERSON_NAME]" at bounding box center [385, 173] width 195 height 15
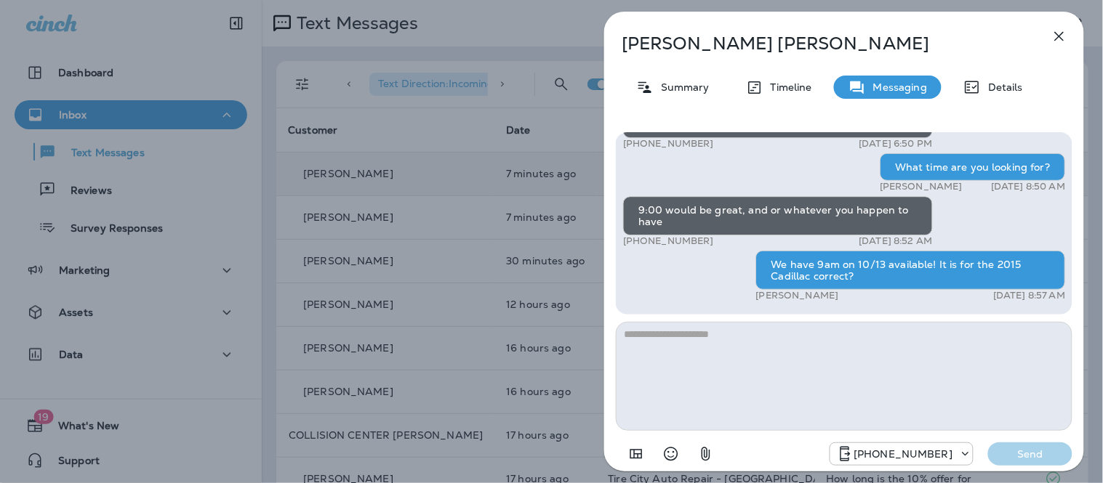
click at [651, 376] on textarea at bounding box center [844, 376] width 456 height 109
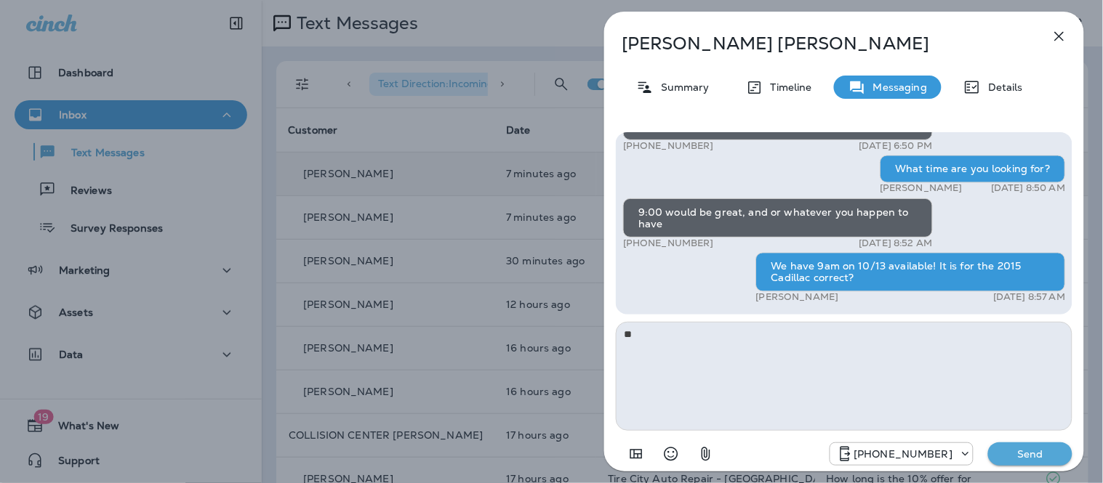
type textarea "*"
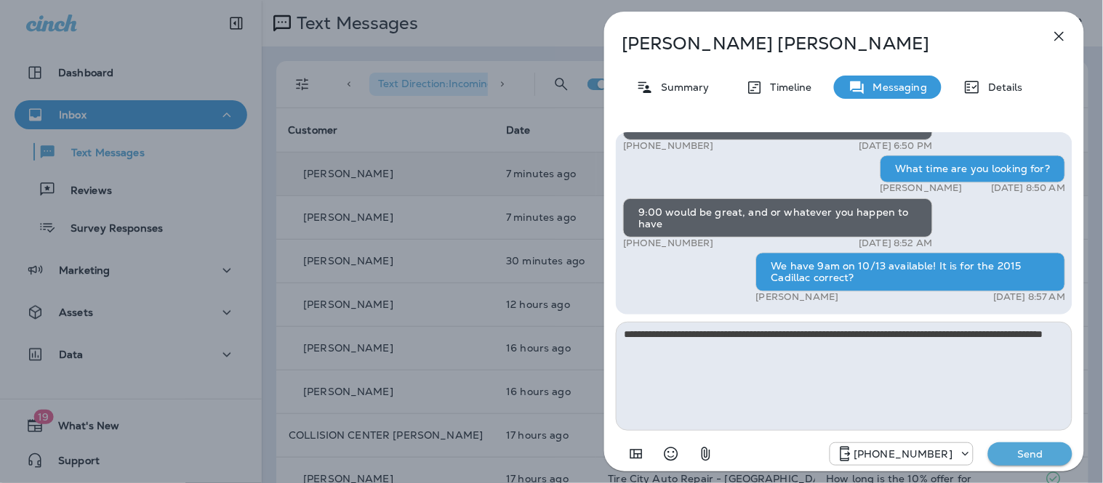
click at [882, 334] on textarea "**********" at bounding box center [844, 376] width 456 height 109
type textarea "**********"
click at [1016, 458] on p "Send" at bounding box center [1029, 454] width 61 height 13
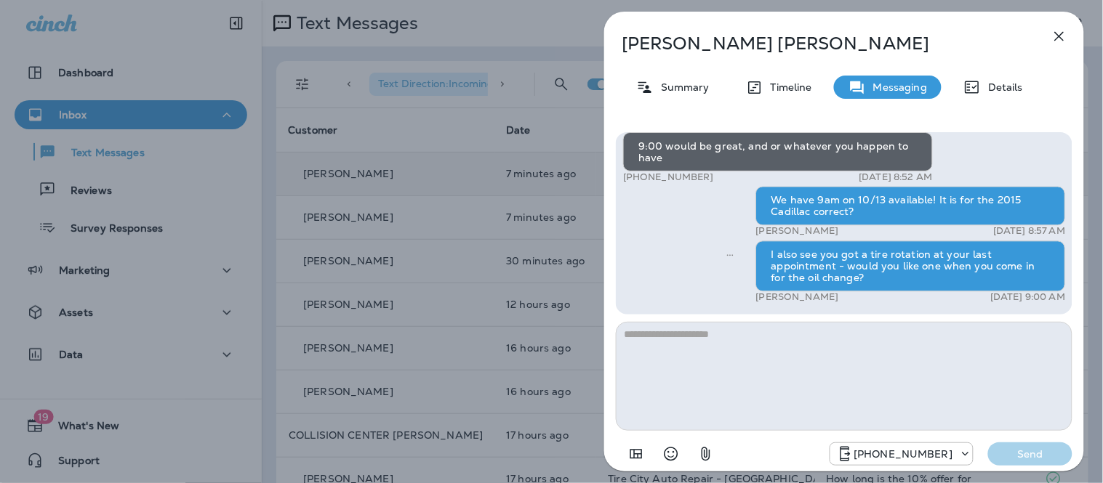
click at [1063, 36] on icon "button" at bounding box center [1058, 36] width 17 height 17
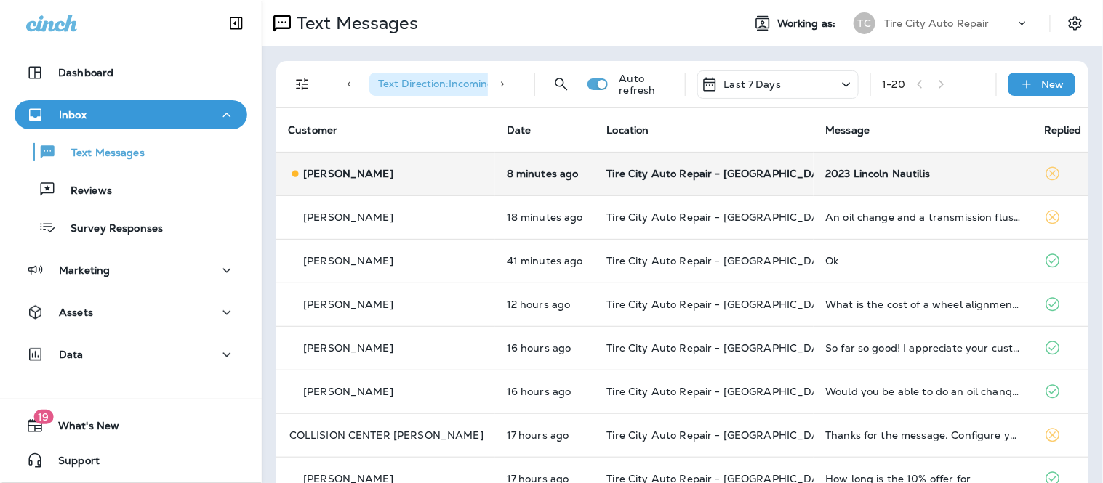
click at [914, 186] on td "2023 Lincoln Nautilis" at bounding box center [922, 174] width 219 height 44
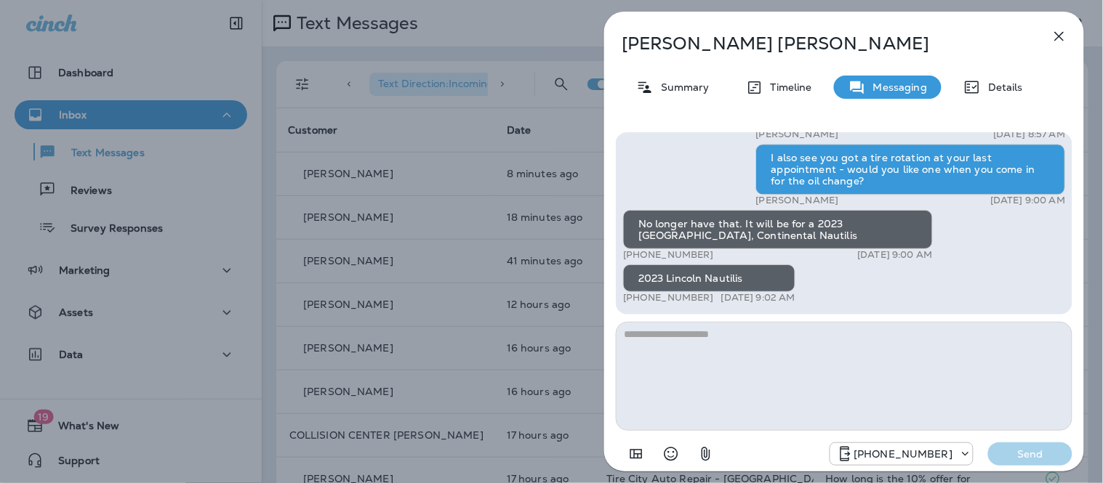
click at [785, 336] on textarea at bounding box center [844, 376] width 456 height 109
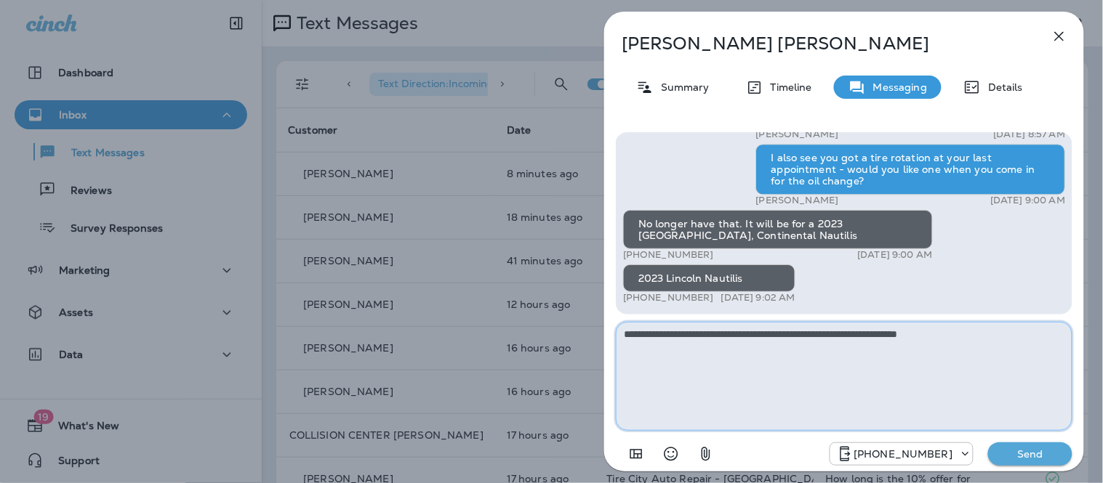
click at [674, 331] on textarea "**********" at bounding box center [844, 376] width 456 height 109
click at [847, 332] on textarea "**********" at bounding box center [844, 376] width 456 height 109
type textarea "**********"
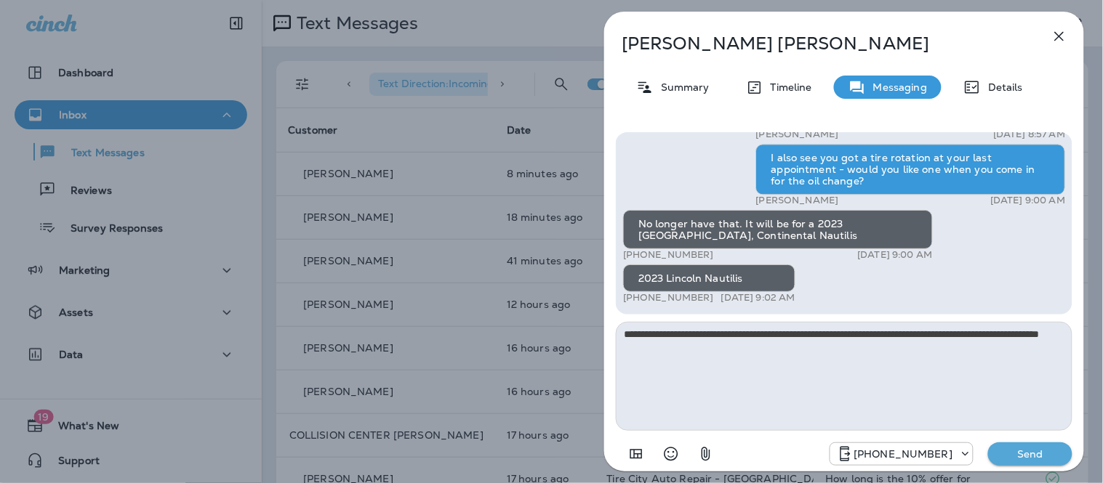
click at [1042, 451] on p "Send" at bounding box center [1029, 454] width 61 height 13
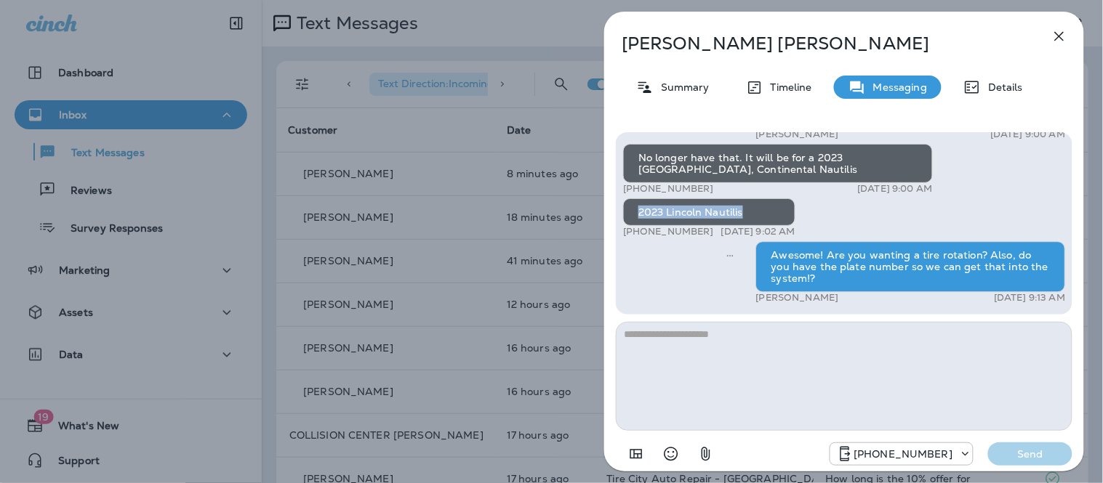
drag, startPoint x: 756, startPoint y: 214, endPoint x: 483, endPoint y: 9, distance: 342.0
click at [635, 211] on div "2023 Lincoln Nautilis" at bounding box center [709, 212] width 172 height 28
click at [1057, 31] on icon "button" at bounding box center [1058, 36] width 17 height 17
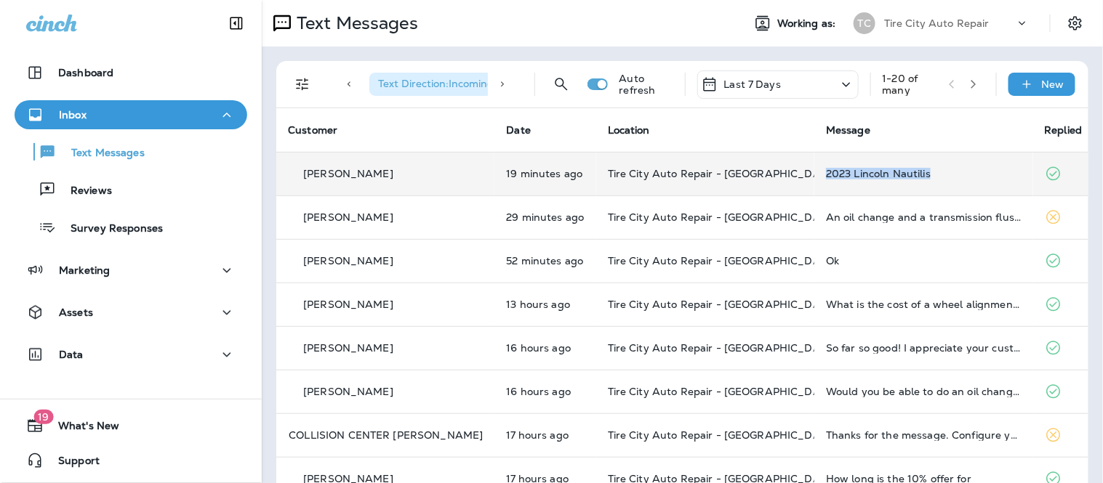
drag, startPoint x: 797, startPoint y: 176, endPoint x: 900, endPoint y: 171, distance: 103.3
click at [900, 171] on div "2023 Lincoln Nautilis" at bounding box center [923, 174] width 195 height 12
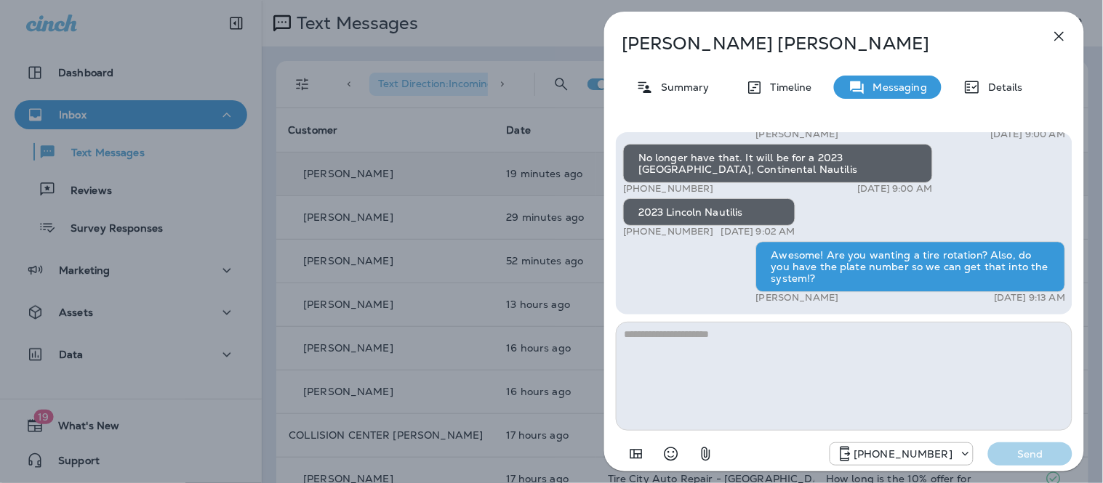
drag, startPoint x: 900, startPoint y: 171, endPoint x: 1014, endPoint y: 182, distance: 114.6
drag, startPoint x: 754, startPoint y: 213, endPoint x: 638, endPoint y: 209, distance: 116.3
click at [638, 209] on div "2023 Lincoln Nautilis" at bounding box center [709, 212] width 172 height 28
copy div "2023 Lincoln Nautilis"
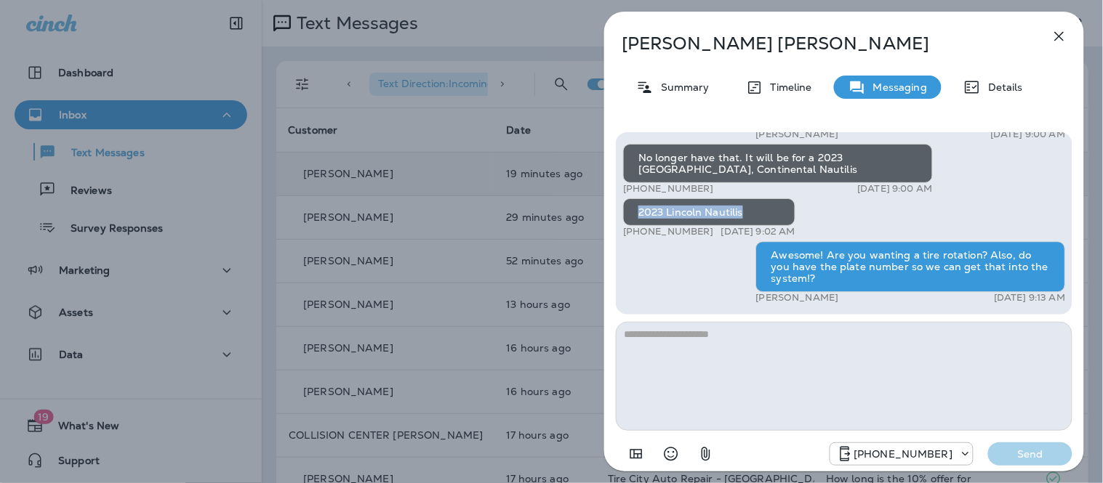
click at [1063, 37] on icon "button" at bounding box center [1058, 36] width 17 height 17
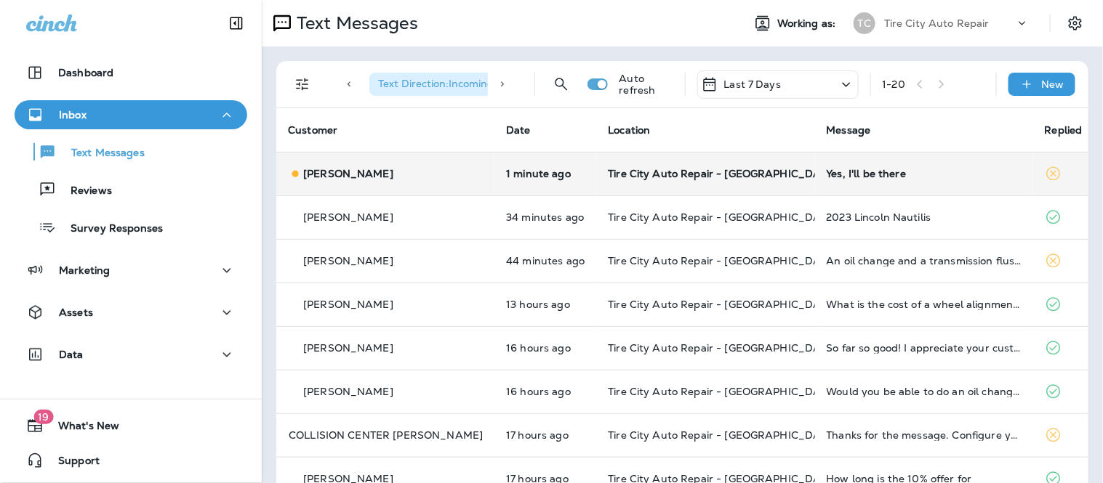
click at [423, 167] on div "[PERSON_NAME]" at bounding box center [385, 173] width 195 height 15
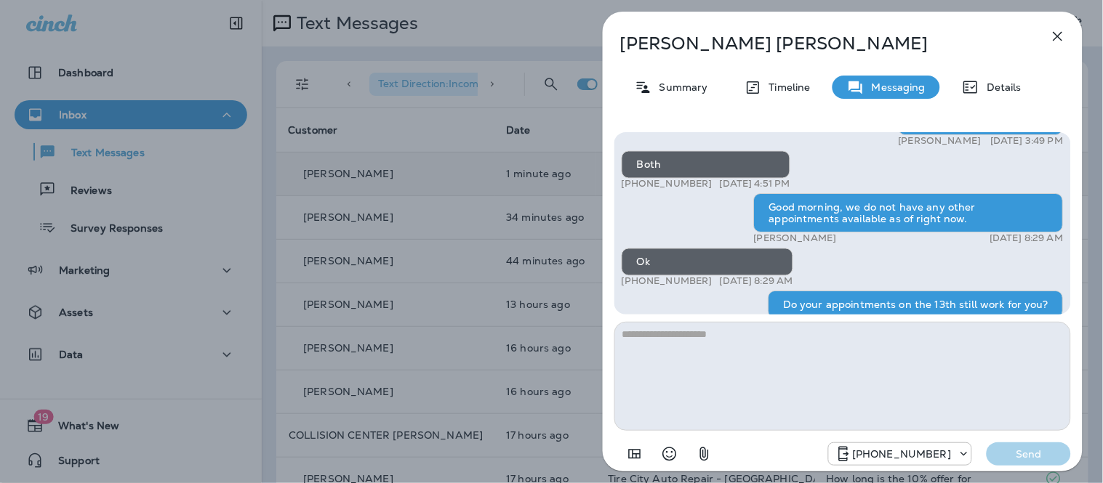
click at [666, 410] on textarea at bounding box center [842, 376] width 456 height 109
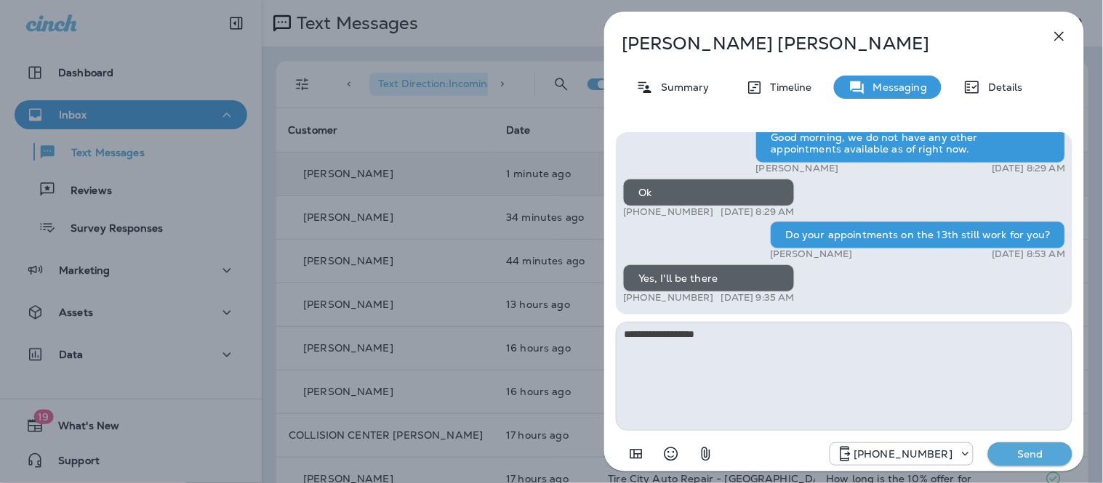
type textarea "**********"
click at [1042, 460] on p "Send" at bounding box center [1029, 454] width 61 height 13
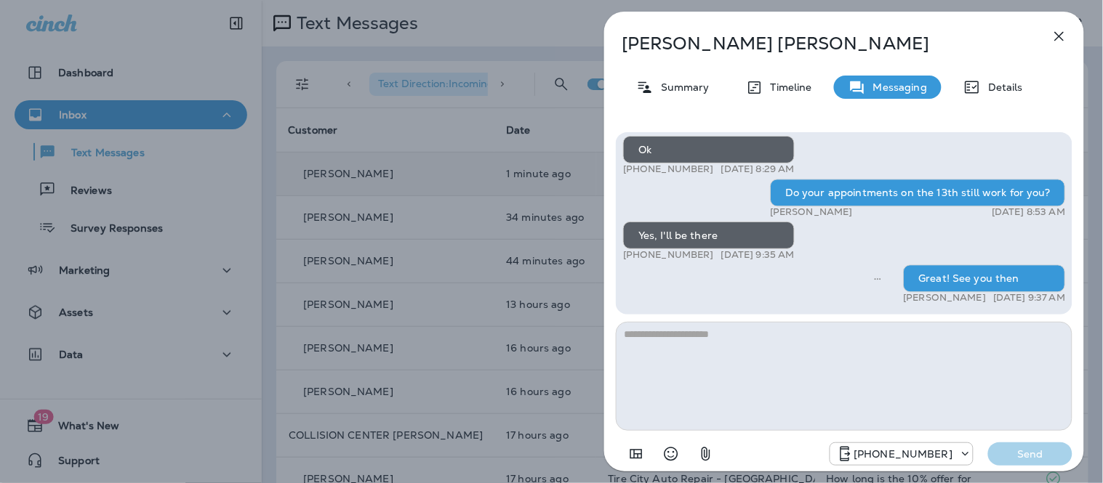
click at [134, 173] on div "[PERSON_NAME] Summary Timeline Messaging Details Hey [PERSON_NAME], this is [PE…" at bounding box center [551, 241] width 1103 height 483
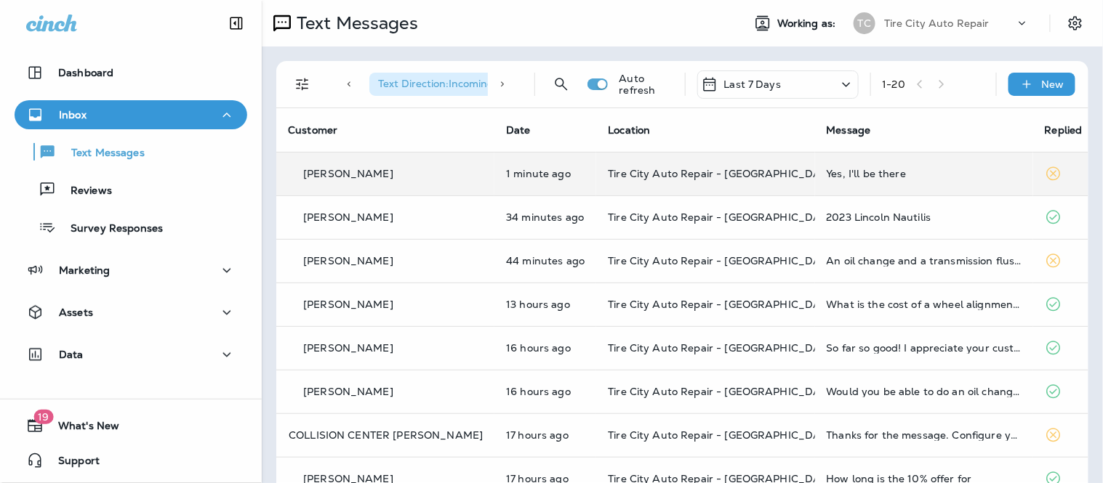
click at [134, 190] on div at bounding box center [551, 241] width 1103 height 483
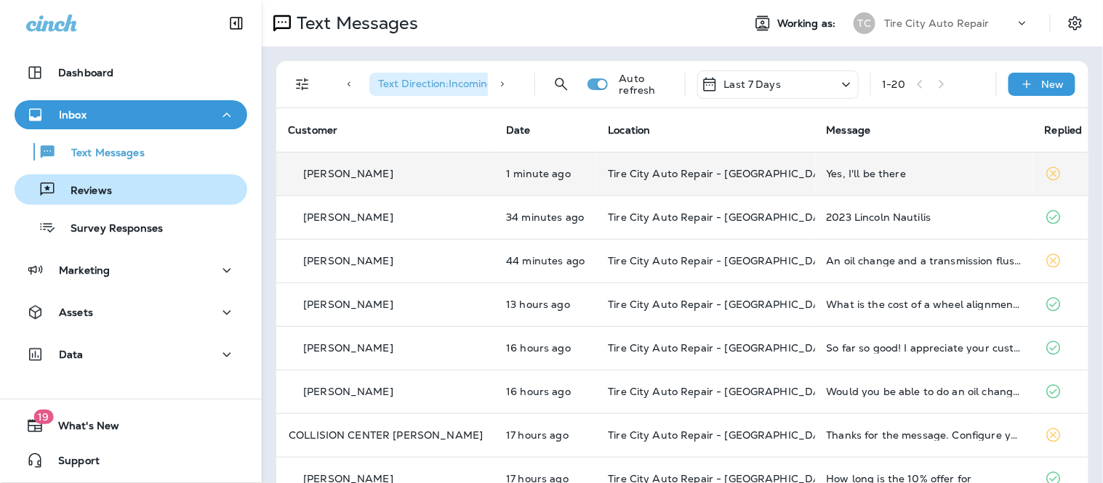
click at [105, 201] on button "Reviews" at bounding box center [131, 189] width 233 height 31
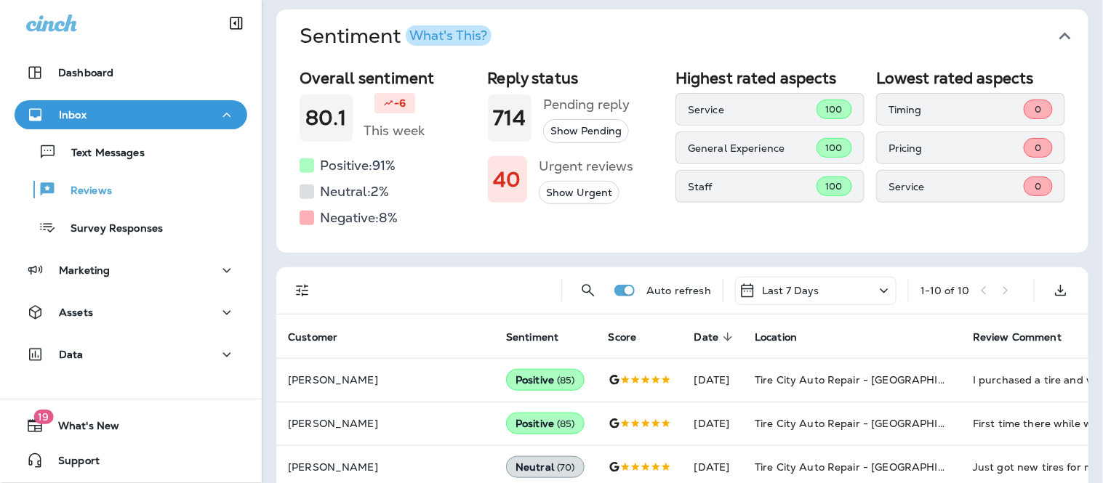
scroll to position [161, 0]
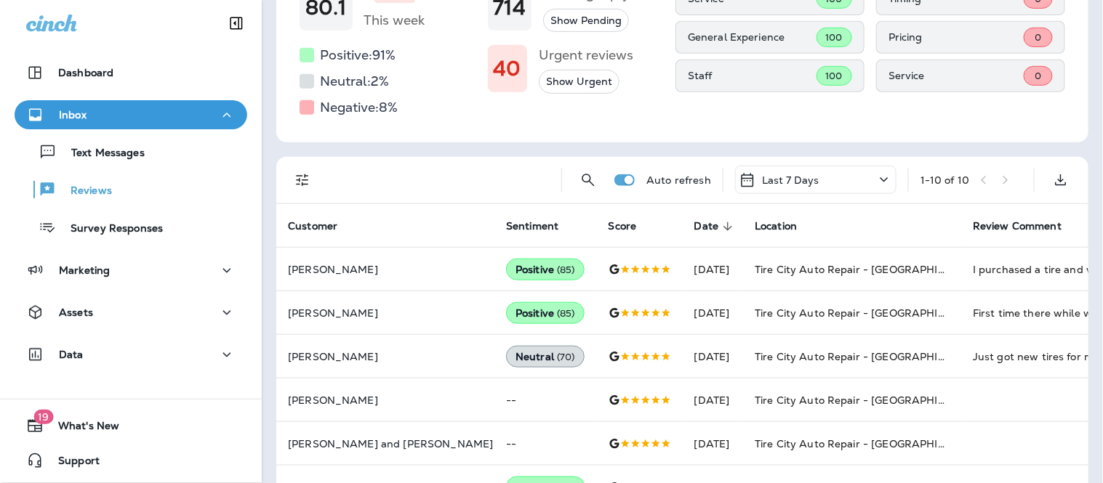
click at [994, 180] on div "1 - 10 of 10" at bounding box center [971, 180] width 102 height 22
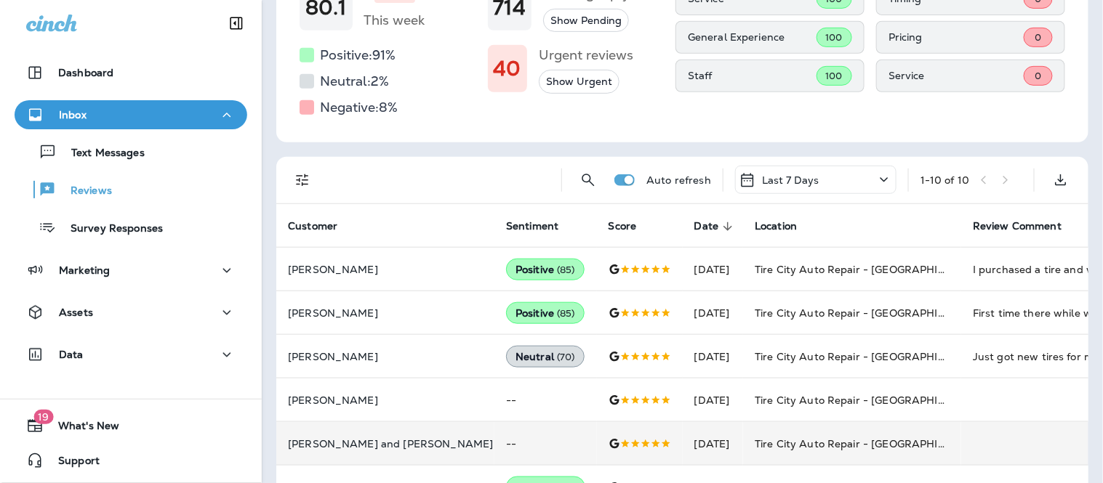
scroll to position [388, 0]
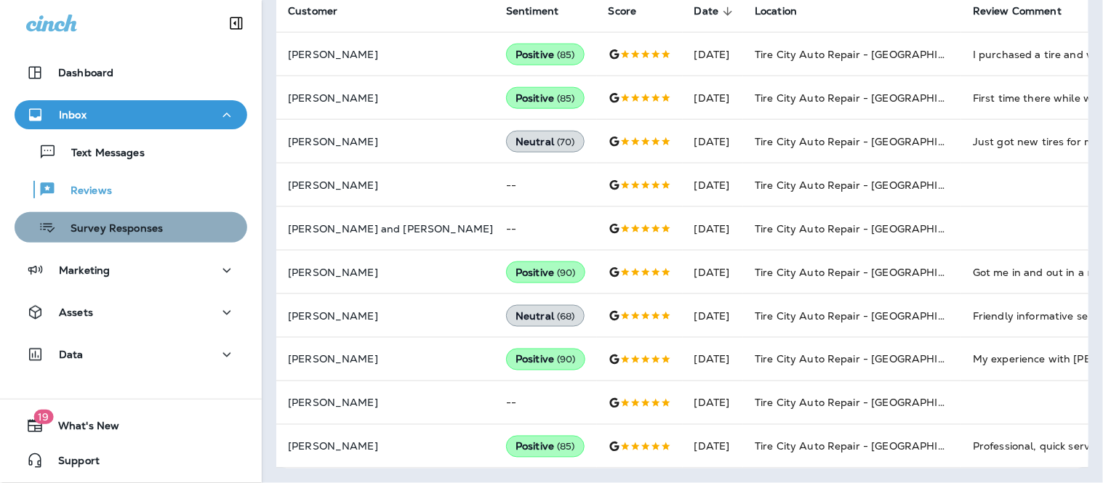
click at [164, 238] on div "Survey Responses" at bounding box center [130, 228] width 221 height 22
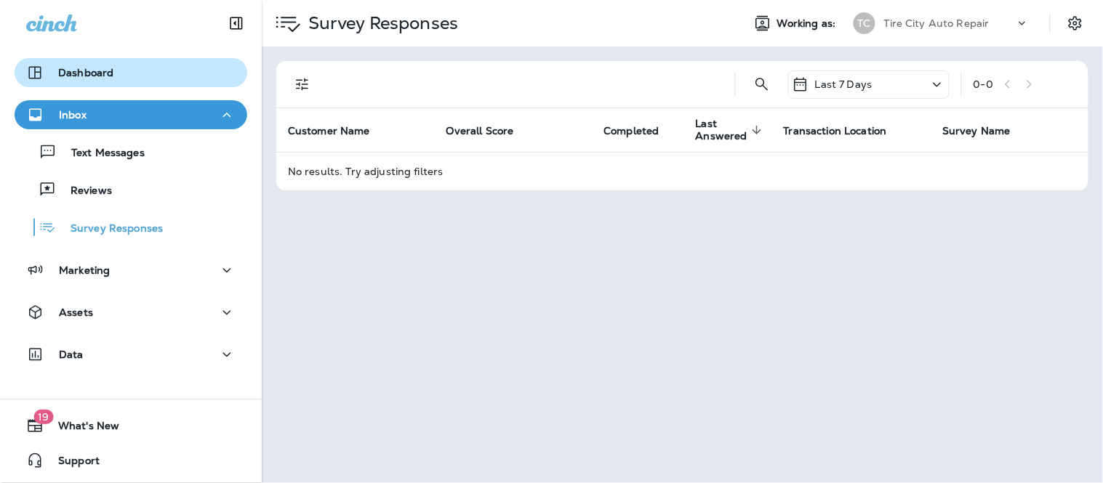
click at [110, 81] on div "Dashboard" at bounding box center [69, 72] width 87 height 17
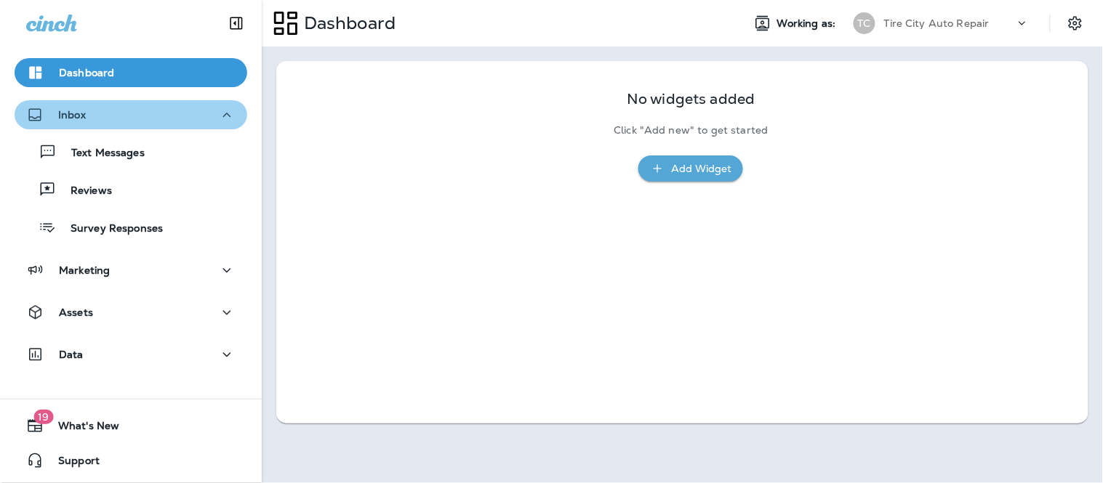
click at [200, 113] on div "Inbox" at bounding box center [130, 115] width 209 height 18
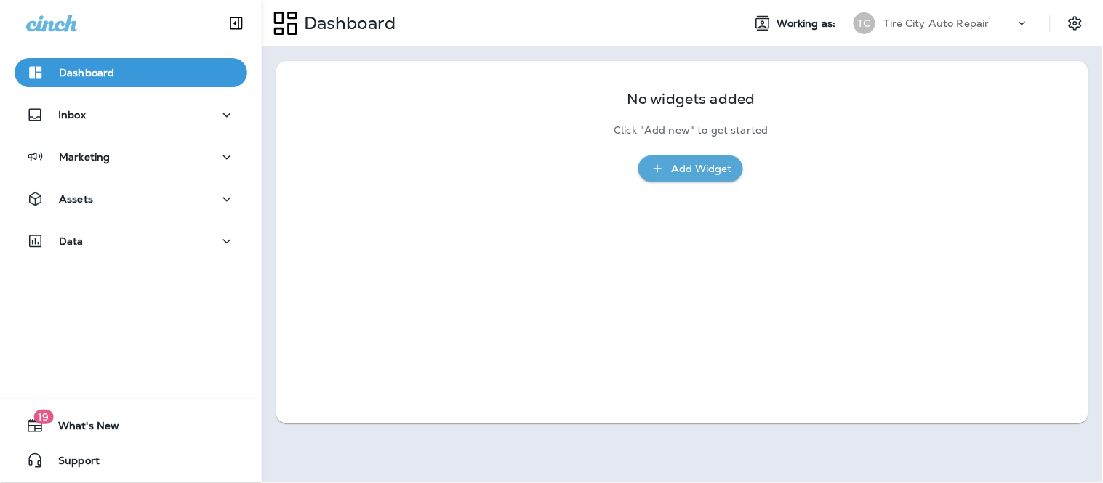
click at [189, 177] on div "Marketing" at bounding box center [131, 160] width 262 height 36
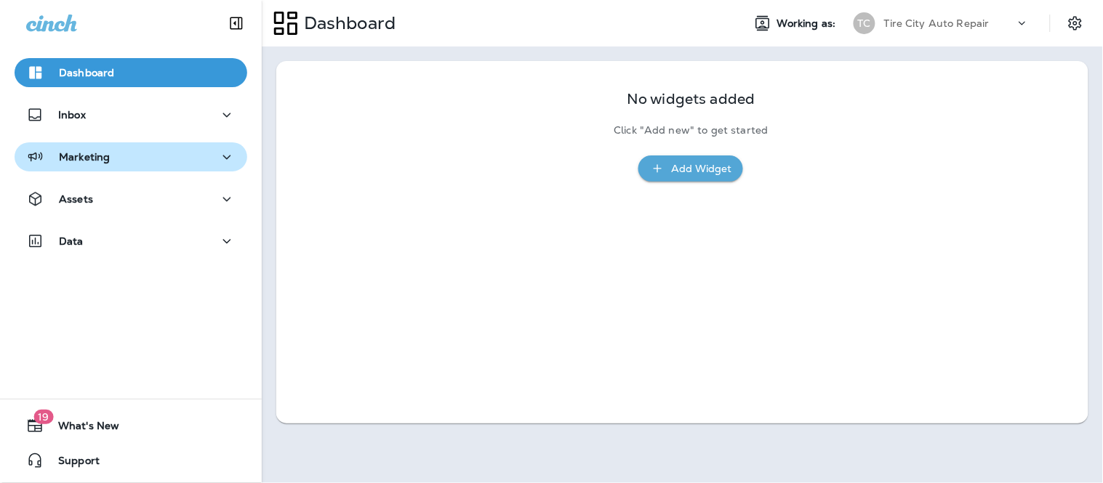
click at [203, 161] on div "Marketing" at bounding box center [130, 157] width 209 height 18
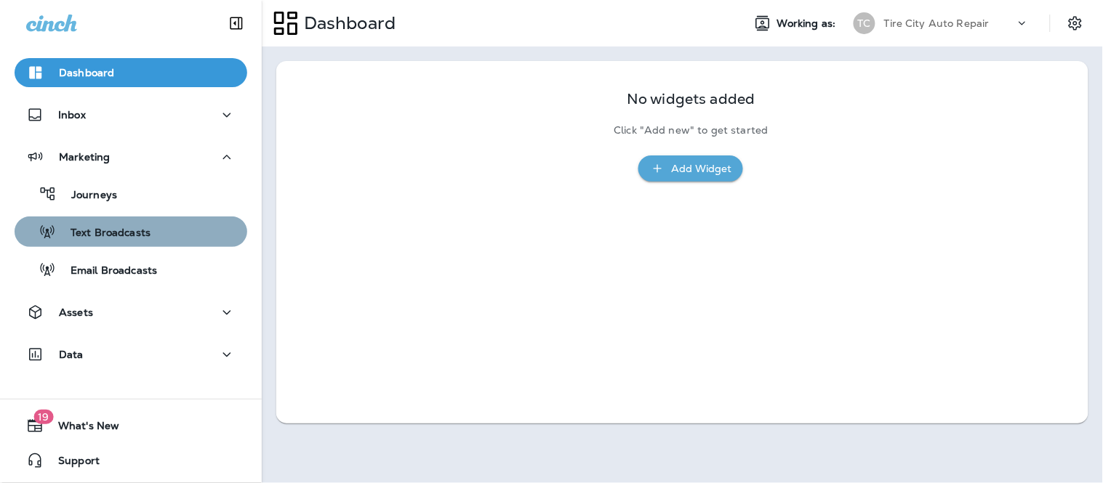
click at [167, 230] on div "Text Broadcasts" at bounding box center [130, 232] width 221 height 22
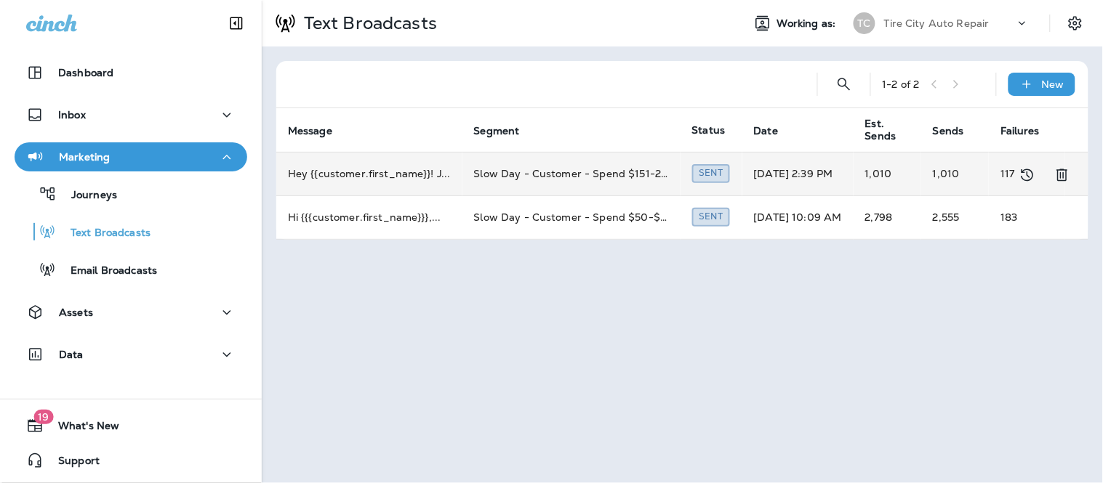
click at [614, 170] on td "Slow Day - Customer - Spend $151-240 last return between 90-730 days" at bounding box center [571, 174] width 218 height 44
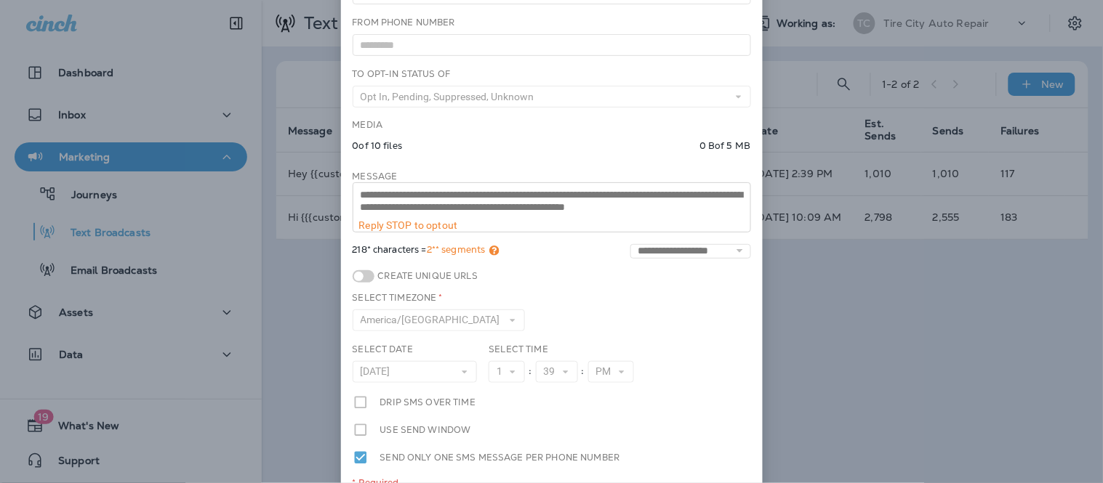
scroll to position [153, 0]
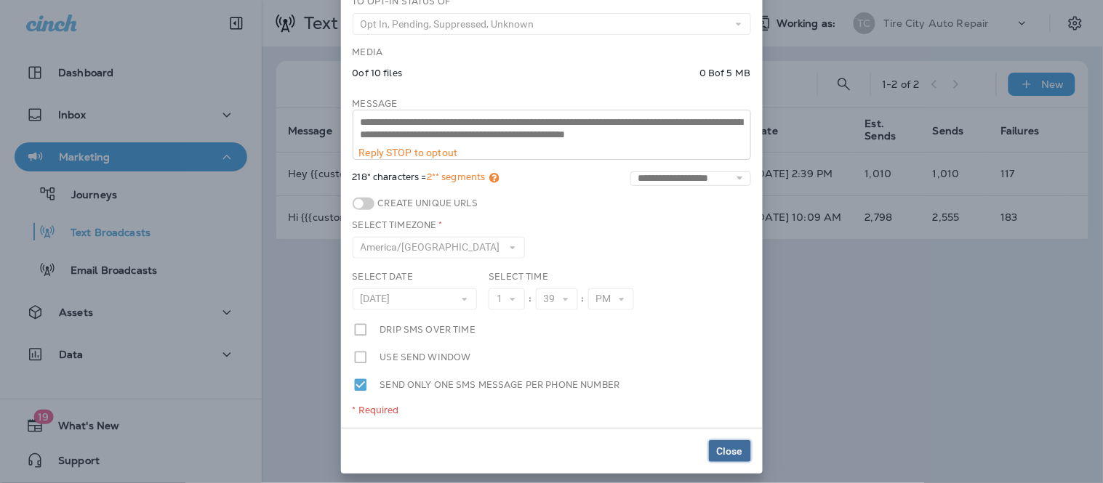
click at [731, 440] on button "Close" at bounding box center [730, 451] width 42 height 22
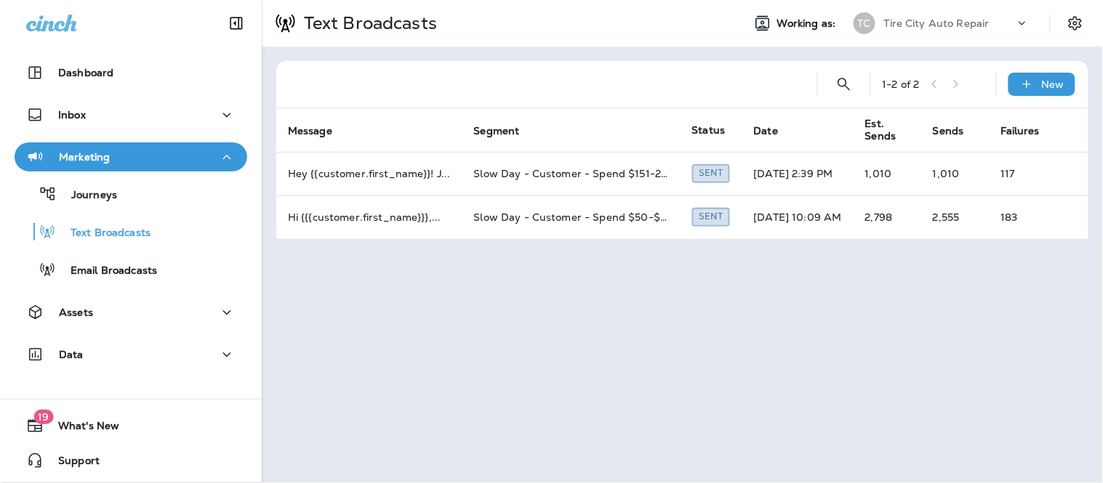
click at [221, 160] on icon "button" at bounding box center [226, 157] width 17 height 18
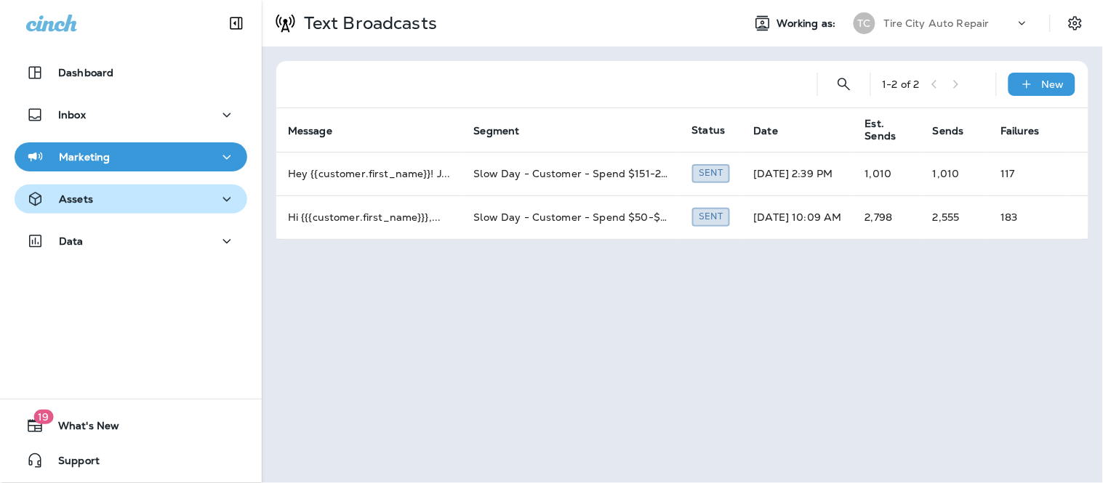
click at [218, 203] on icon "button" at bounding box center [226, 199] width 17 height 18
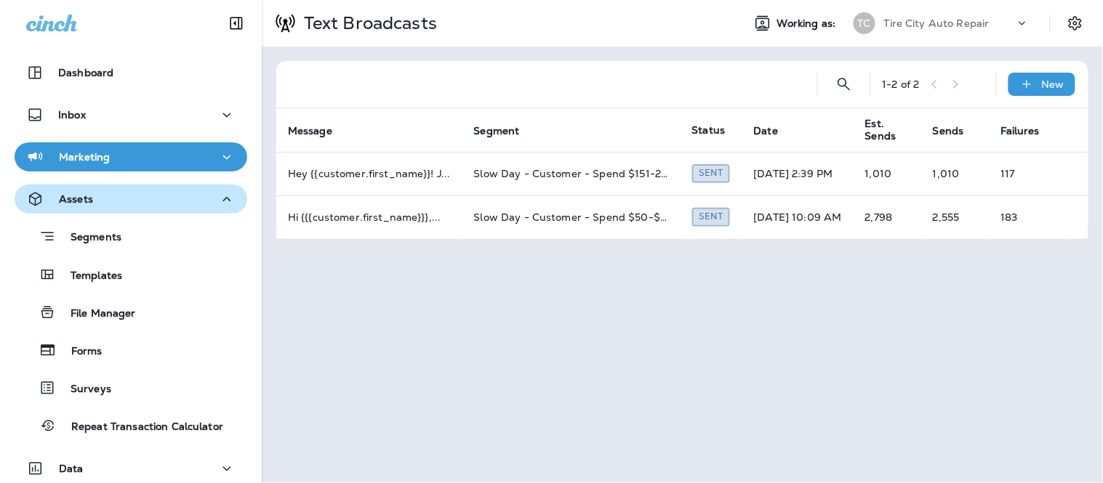
click at [218, 203] on icon "button" at bounding box center [226, 199] width 17 height 18
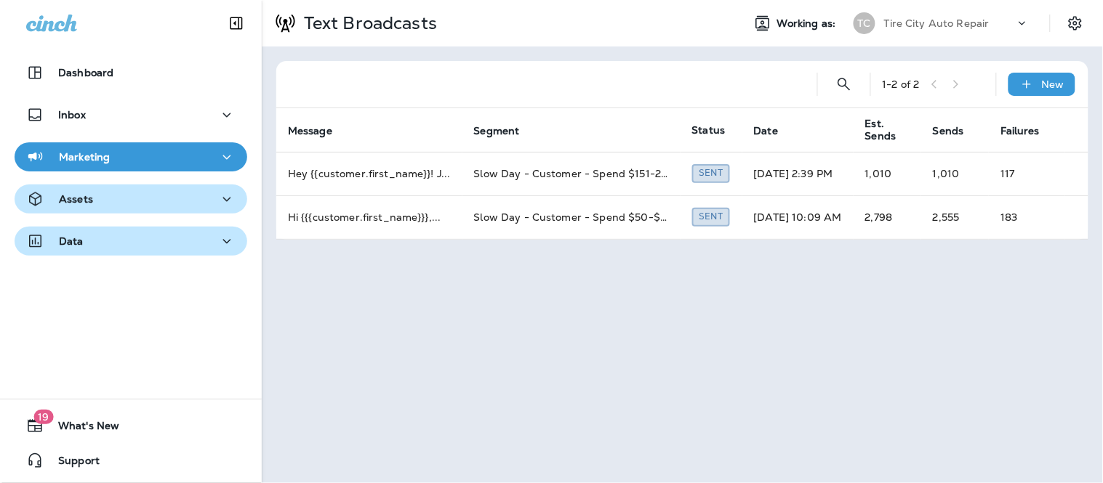
click at [208, 245] on div "Data" at bounding box center [130, 242] width 209 height 18
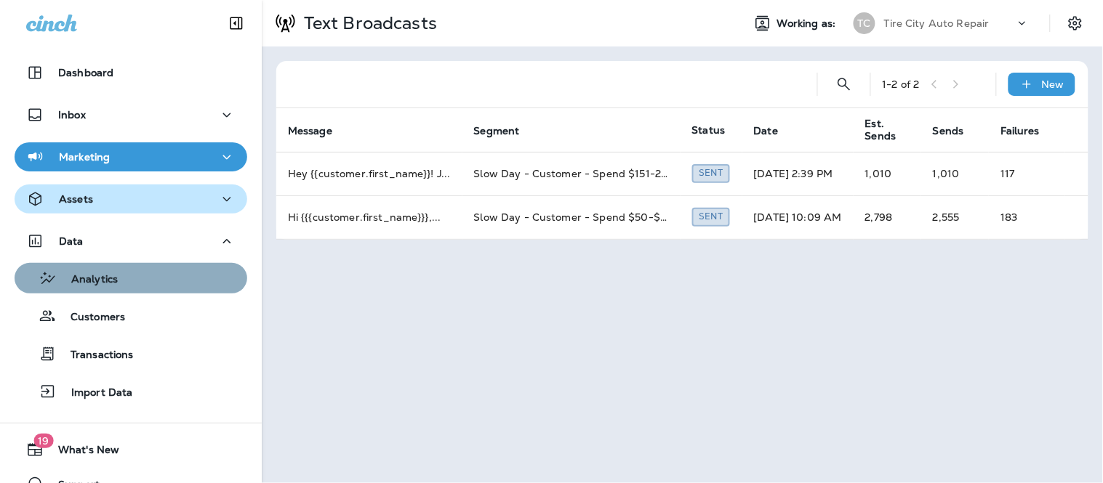
click at [198, 275] on div "Analytics" at bounding box center [130, 278] width 221 height 22
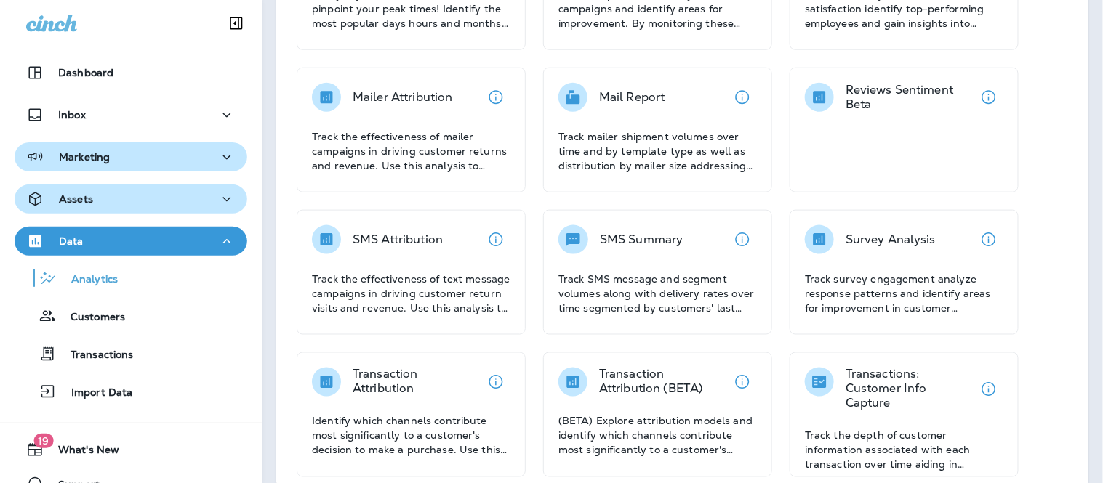
scroll to position [353, 0]
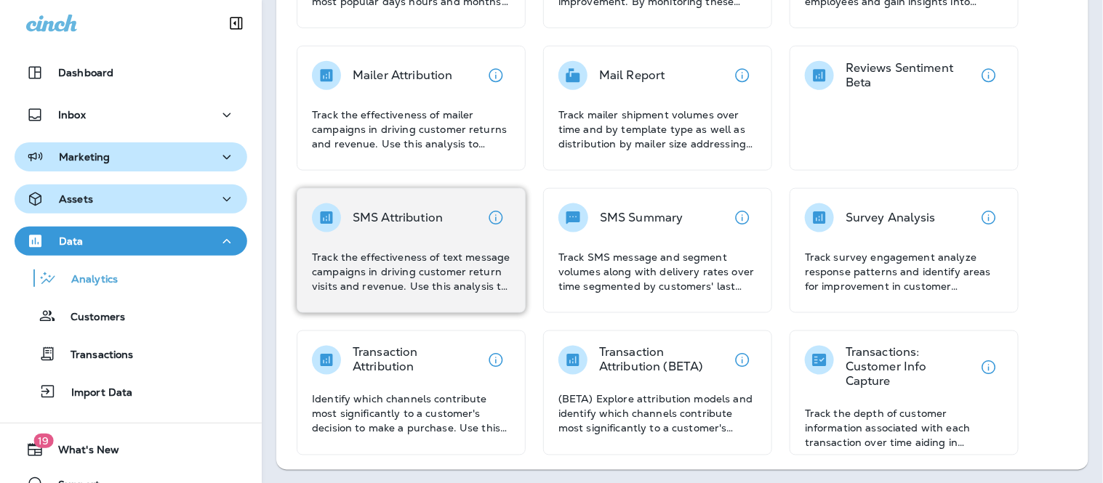
click at [427, 250] on p "Track the effectiveness of text message campaigns in driving customer return vi…" at bounding box center [411, 272] width 198 height 44
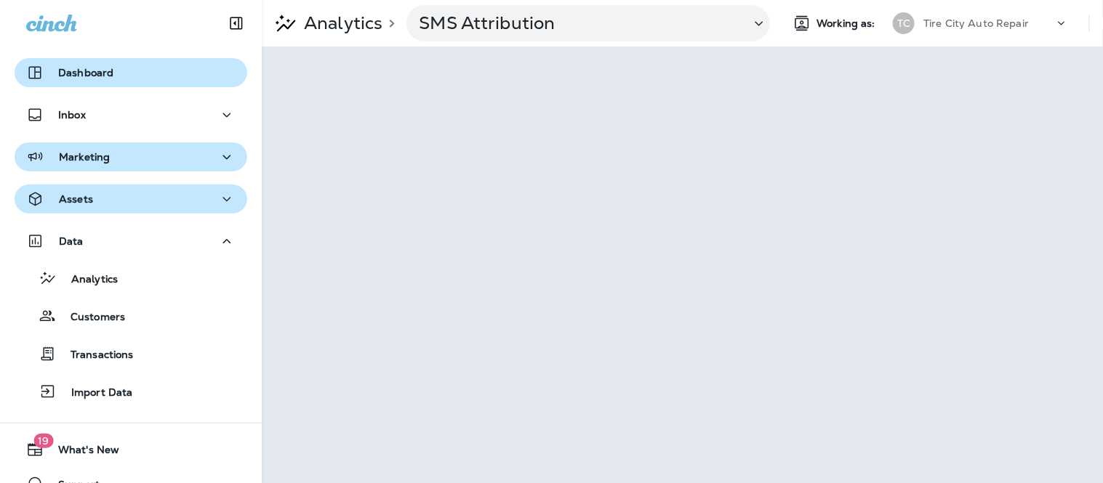
click at [137, 73] on div "Dashboard" at bounding box center [130, 72] width 209 height 17
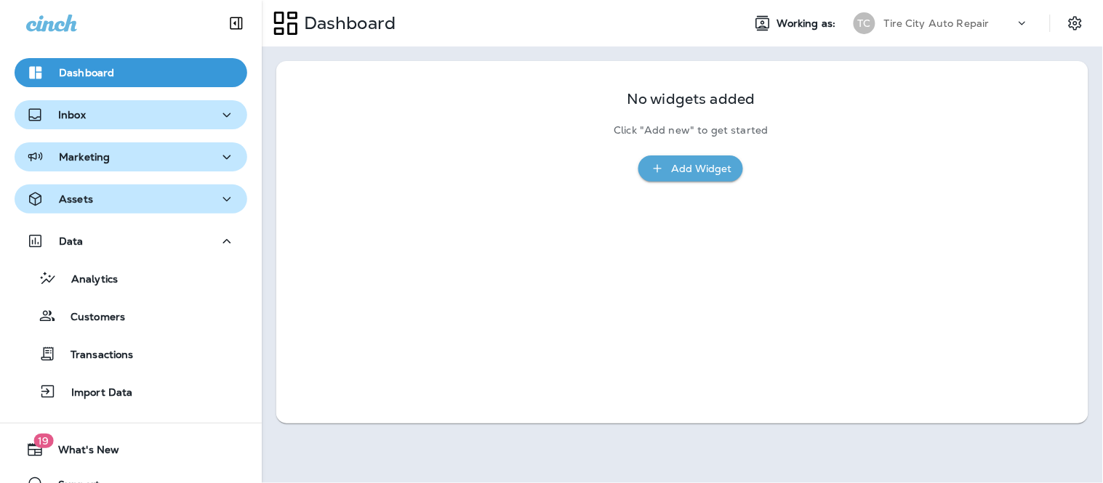
click at [142, 129] on button "Inbox" at bounding box center [131, 114] width 233 height 29
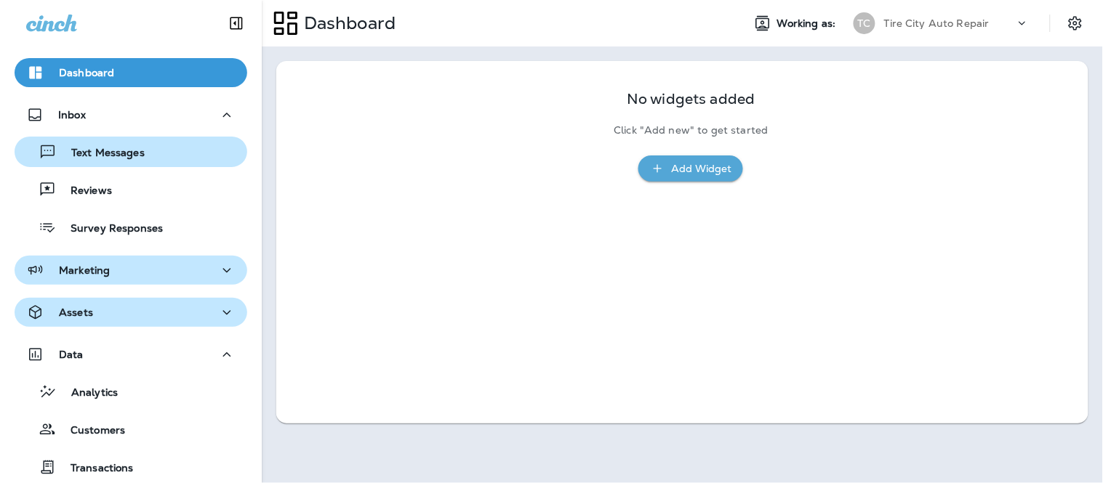
click at [142, 158] on div "Text Messages" at bounding box center [130, 152] width 221 height 22
